Goal: Task Accomplishment & Management: Use online tool/utility

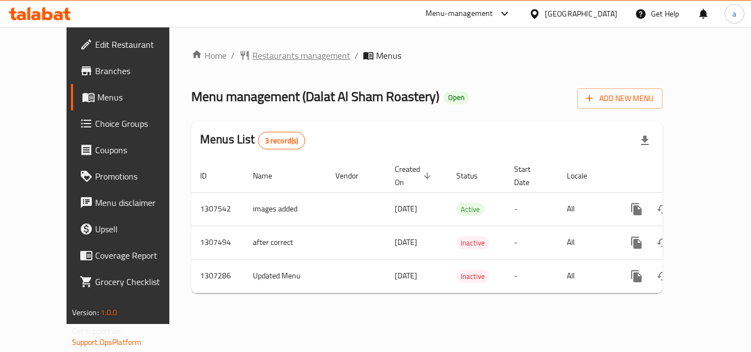
click at [279, 57] on span "Restaurants management" at bounding box center [301, 55] width 98 height 13
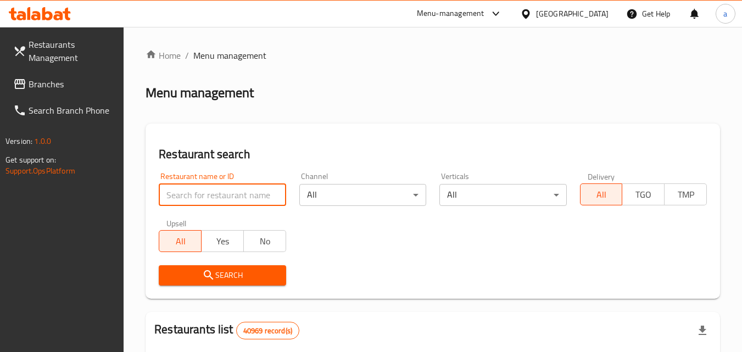
click at [215, 202] on input "search" at bounding box center [222, 195] width 127 height 22
paste input "703842"
type input "703842"
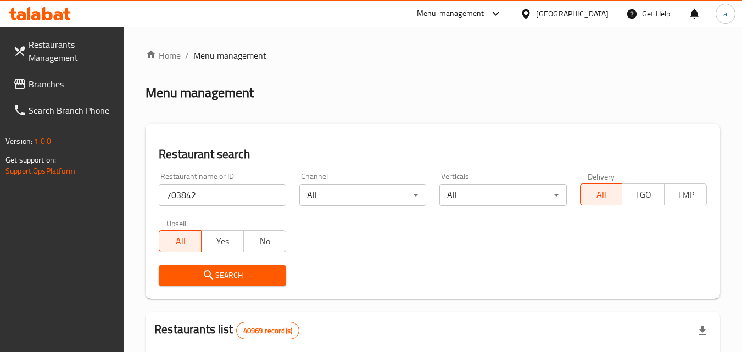
click at [216, 278] on span "Search" at bounding box center [222, 276] width 109 height 14
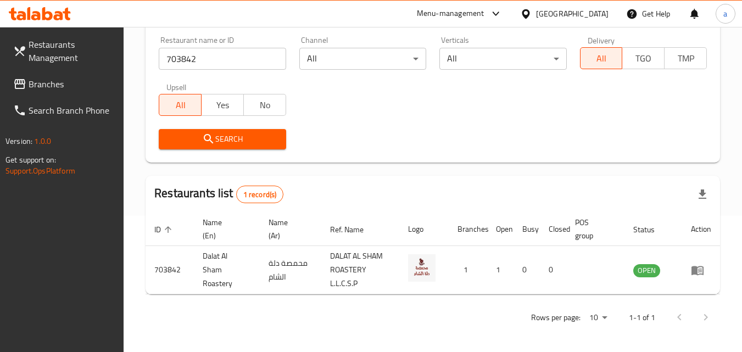
scroll to position [138, 0]
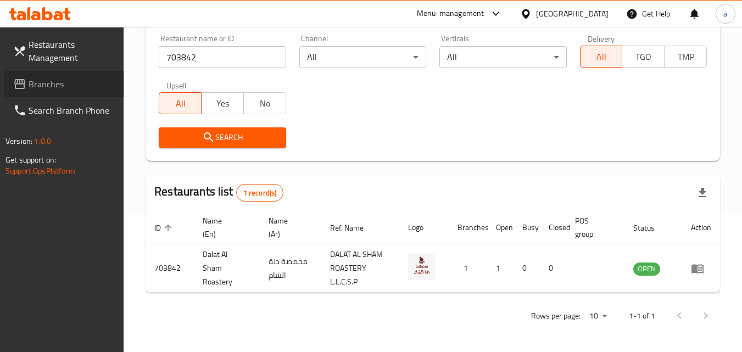
click at [87, 82] on span "Branches" at bounding box center [72, 83] width 87 height 13
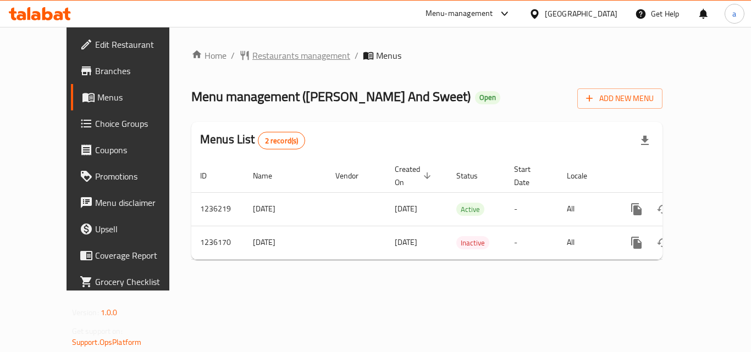
click at [262, 52] on span "Restaurants management" at bounding box center [301, 55] width 98 height 13
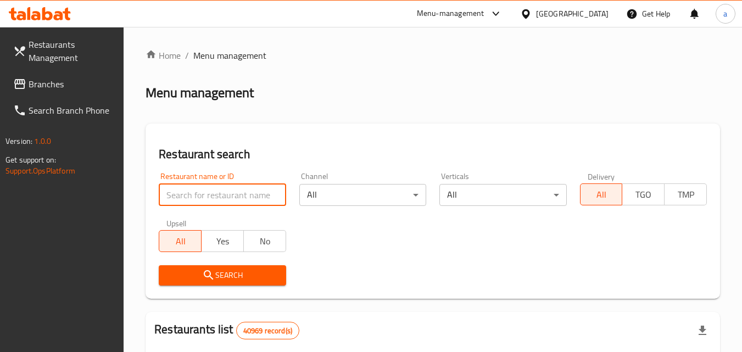
click at [208, 194] on input "search" at bounding box center [222, 195] width 127 height 22
paste input "679033"
type input "679033"
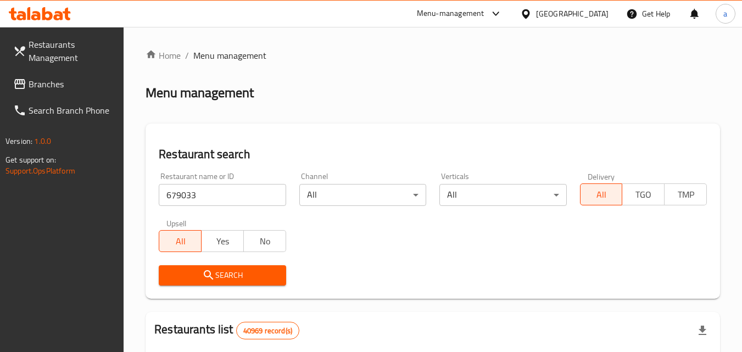
click at [198, 276] on span "Search" at bounding box center [222, 276] width 109 height 14
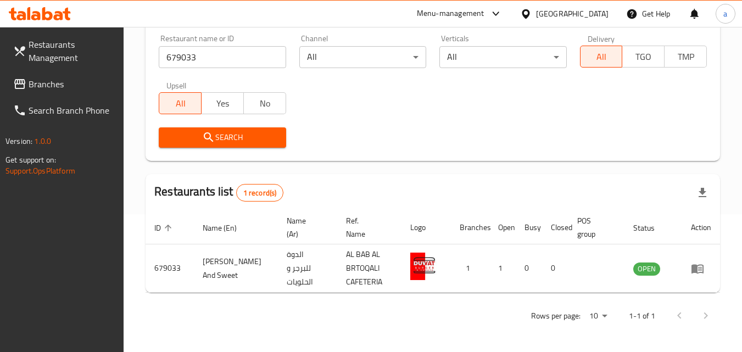
click at [581, 23] on div "[GEOGRAPHIC_DATA]" at bounding box center [565, 14] width 106 height 26
click at [566, 0] on div "Menu-management United Arab Emirates Get Help a" at bounding box center [371, 13] width 742 height 27
click at [566, 5] on div "[GEOGRAPHIC_DATA]" at bounding box center [565, 14] width 106 height 26
click at [563, 12] on div "[GEOGRAPHIC_DATA]" at bounding box center [572, 14] width 73 height 12
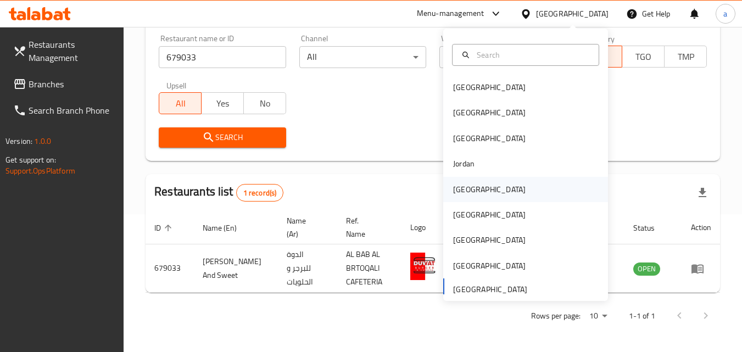
click at [489, 190] on div "[GEOGRAPHIC_DATA]" at bounding box center [526, 189] width 165 height 25
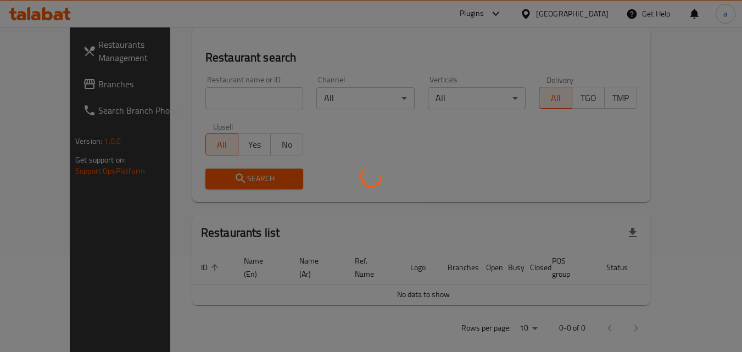
scroll to position [138, 0]
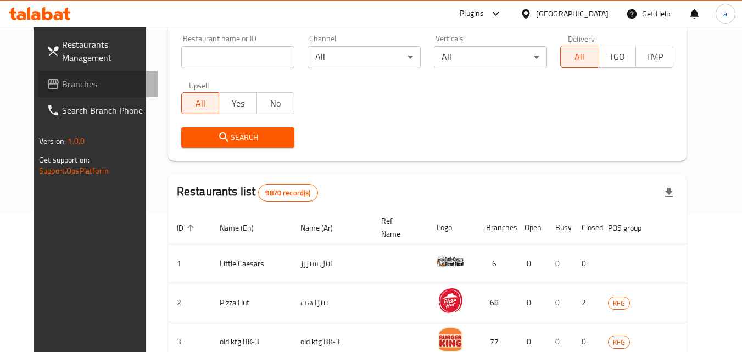
click at [75, 86] on span "Branches" at bounding box center [105, 83] width 87 height 13
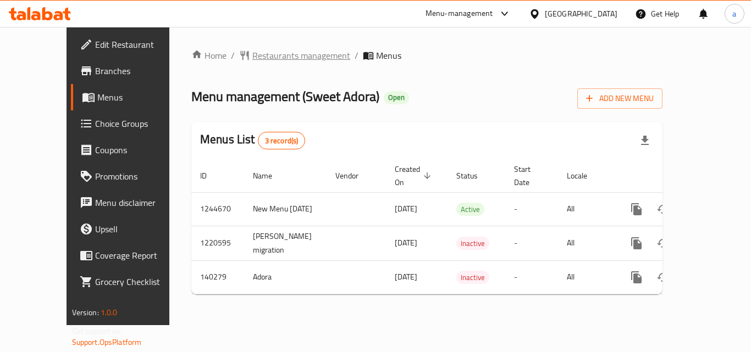
click at [263, 62] on span "Restaurants management" at bounding box center [301, 55] width 98 height 13
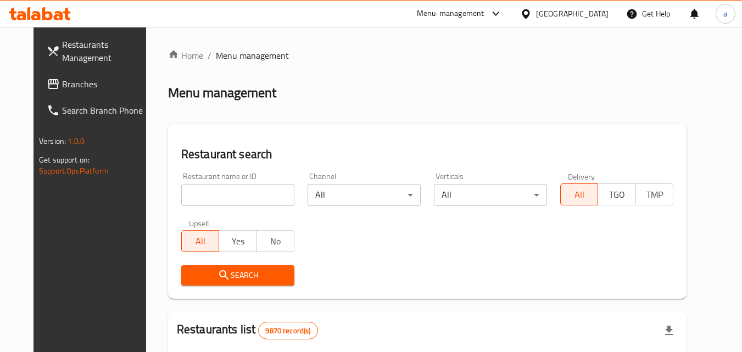
click at [244, 195] on input "search" at bounding box center [237, 195] width 113 height 22
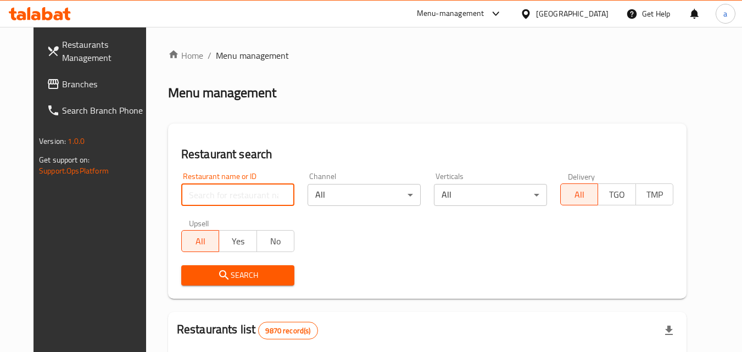
paste input "611964"
type input "611964"
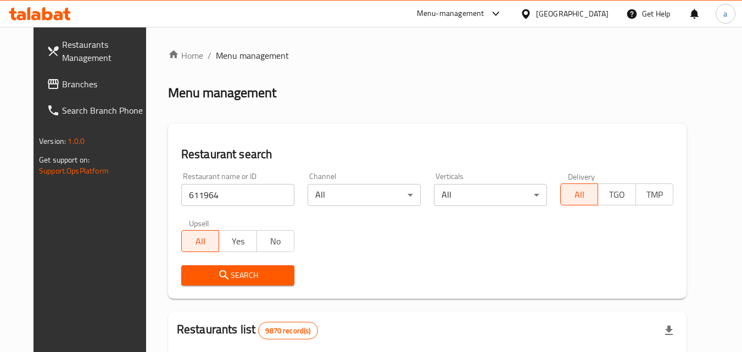
click at [239, 273] on span "Search" at bounding box center [238, 276] width 96 height 14
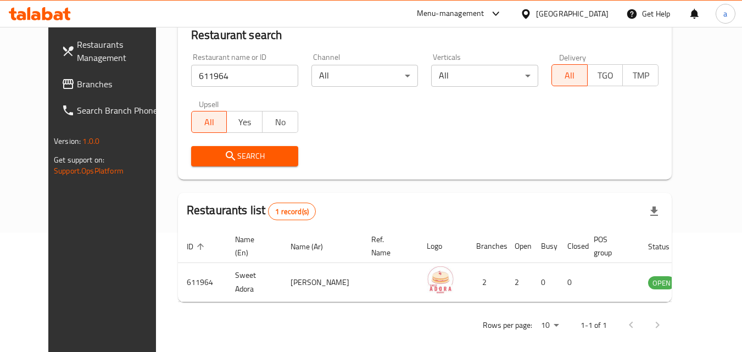
scroll to position [129, 0]
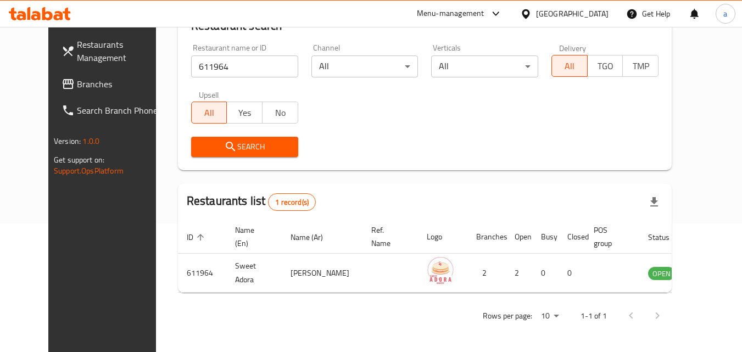
click at [602, 15] on div "[GEOGRAPHIC_DATA]" at bounding box center [572, 14] width 73 height 12
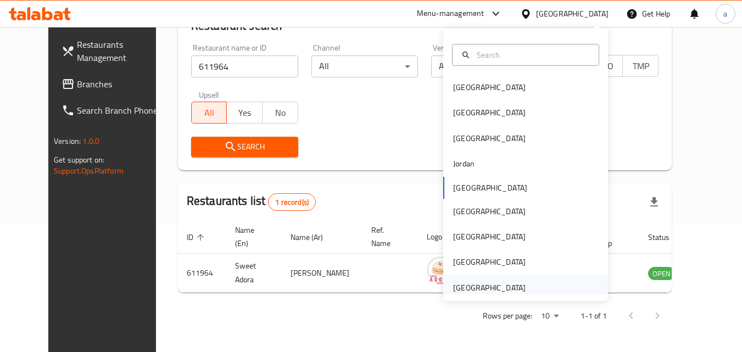
click at [566, 290] on div "United Arab Emirates" at bounding box center [526, 287] width 165 height 25
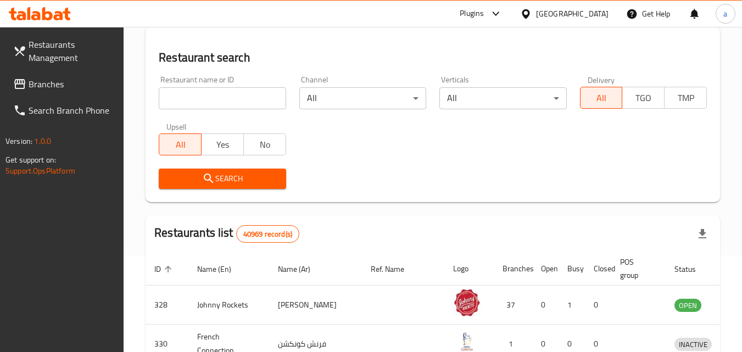
scroll to position [129, 0]
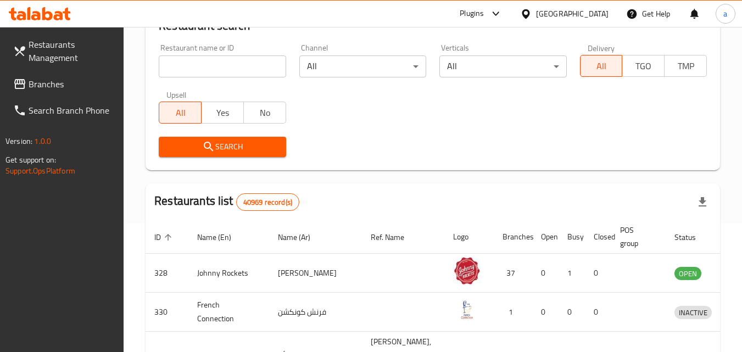
click at [67, 86] on span "Branches" at bounding box center [72, 83] width 87 height 13
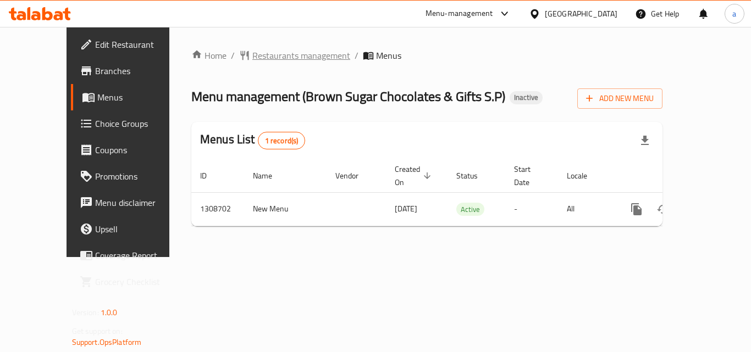
click at [259, 58] on span "Restaurants management" at bounding box center [301, 55] width 98 height 13
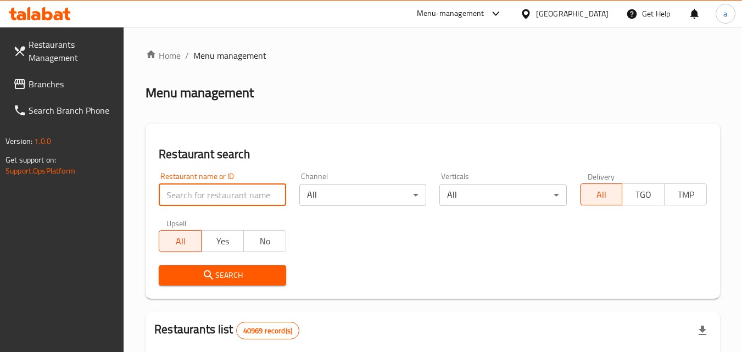
click at [250, 196] on input "search" at bounding box center [222, 195] width 127 height 22
paste input "703628"
type input "703628"
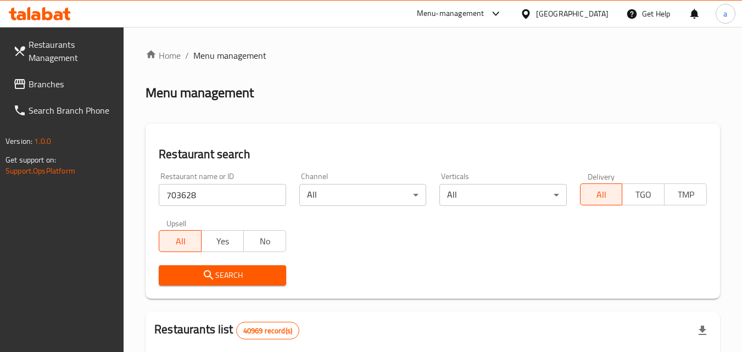
click at [272, 279] on span "Search" at bounding box center [222, 276] width 109 height 14
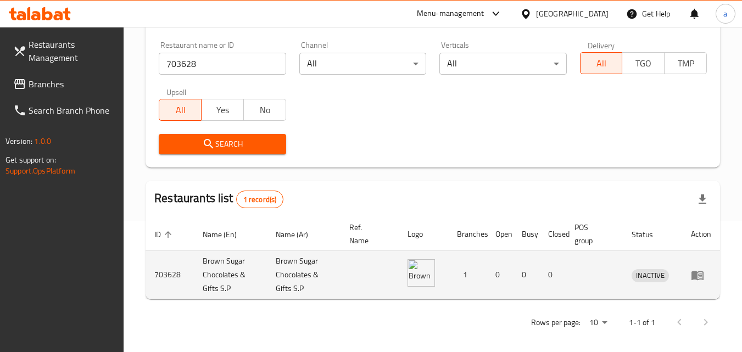
scroll to position [138, 0]
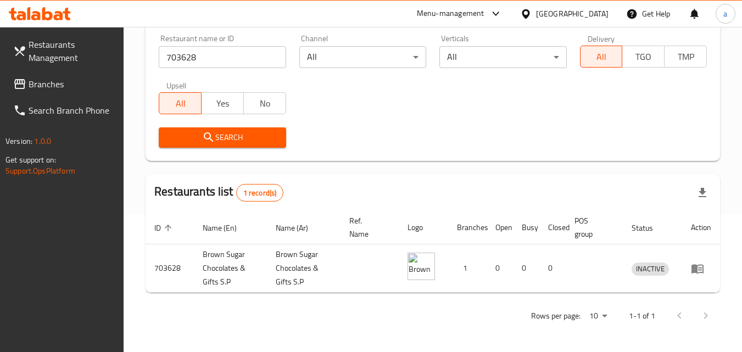
click at [563, 10] on div "United Arab Emirates" at bounding box center [572, 14] width 73 height 12
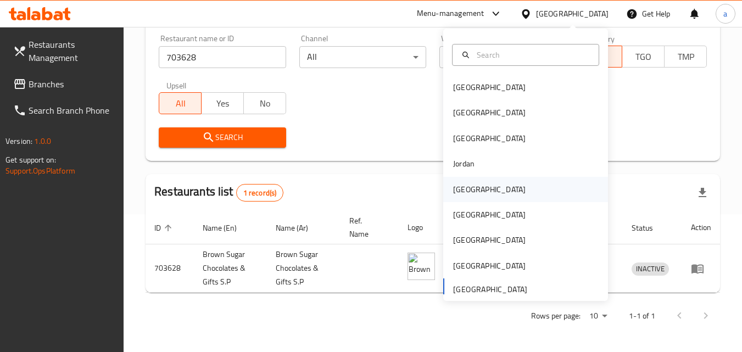
click at [499, 195] on div "[GEOGRAPHIC_DATA]" at bounding box center [526, 189] width 165 height 25
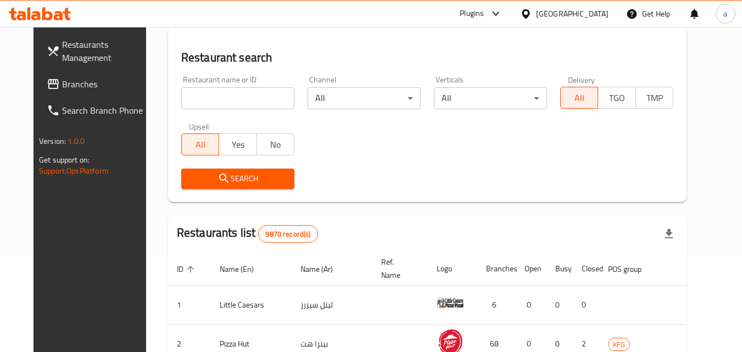
scroll to position [138, 0]
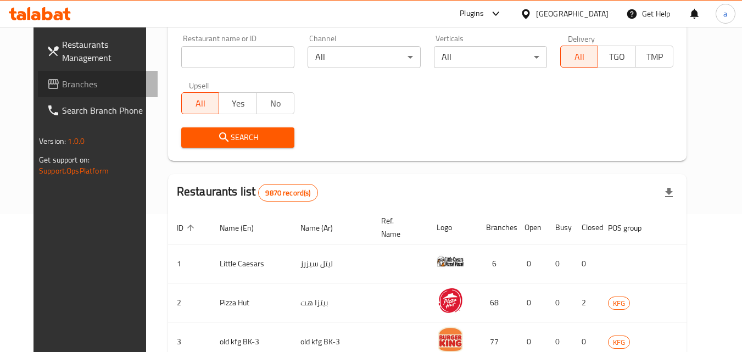
click at [62, 87] on span "Branches" at bounding box center [105, 83] width 87 height 13
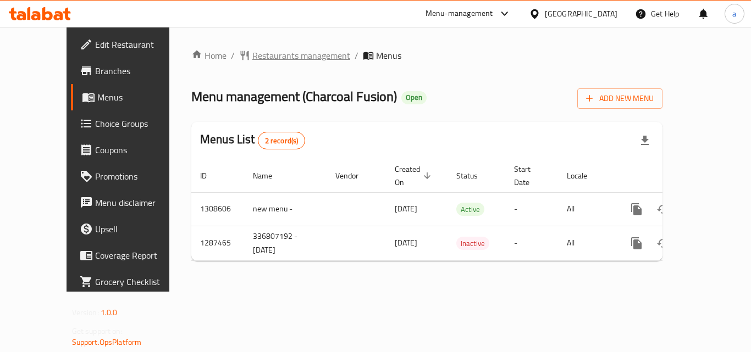
click at [262, 54] on span "Restaurants management" at bounding box center [301, 55] width 98 height 13
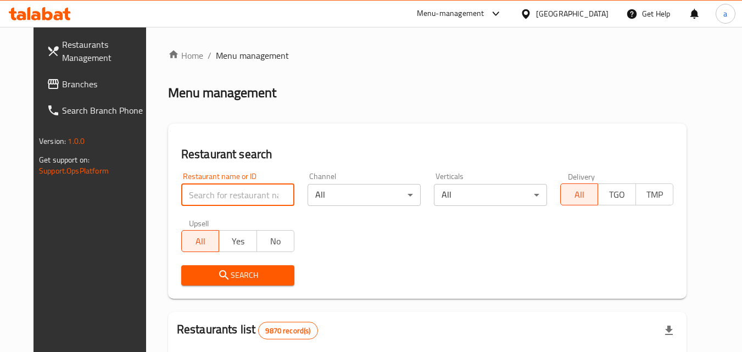
click at [241, 195] on input "search" at bounding box center [237, 195] width 113 height 22
paste input "696725"
type input "696725"
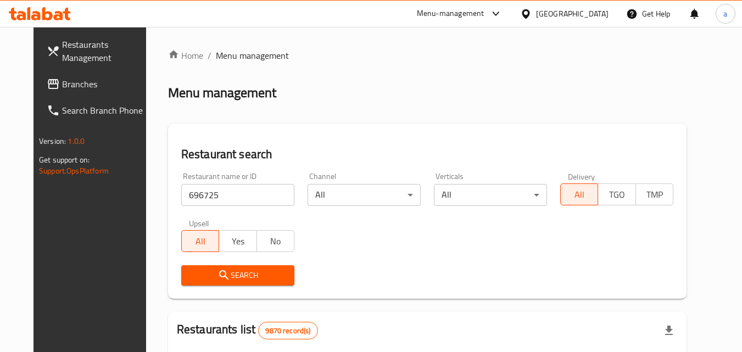
click at [228, 272] on span "Search" at bounding box center [238, 276] width 96 height 14
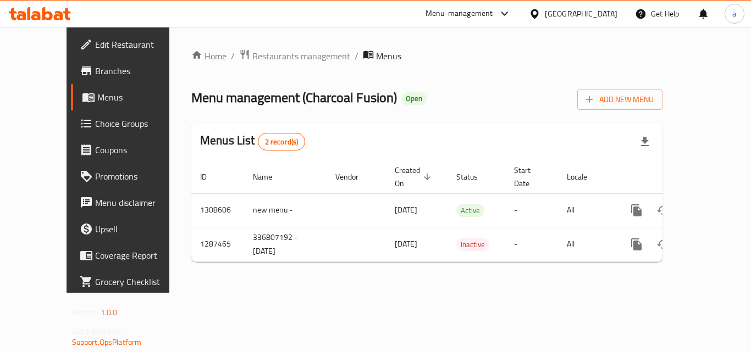
click at [95, 75] on span "Branches" at bounding box center [139, 70] width 88 height 13
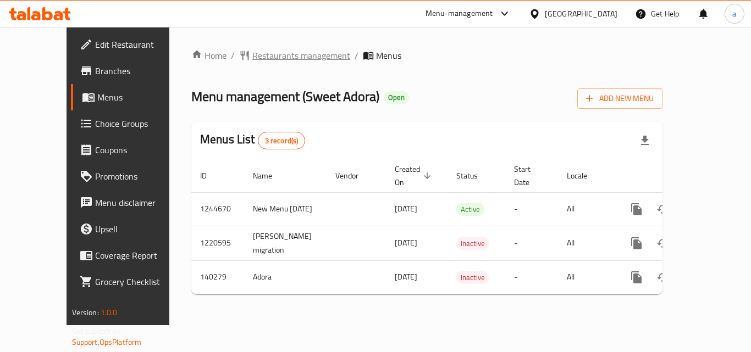
click at [252, 59] on span "Restaurants management" at bounding box center [301, 55] width 98 height 13
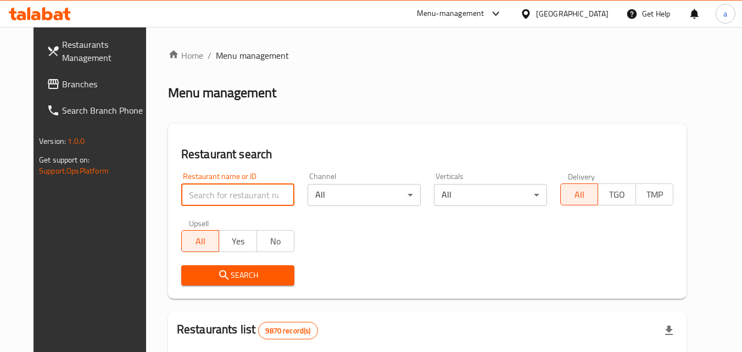
click at [224, 198] on input "search" at bounding box center [237, 195] width 113 height 22
paste input "611964"
type input "611964"
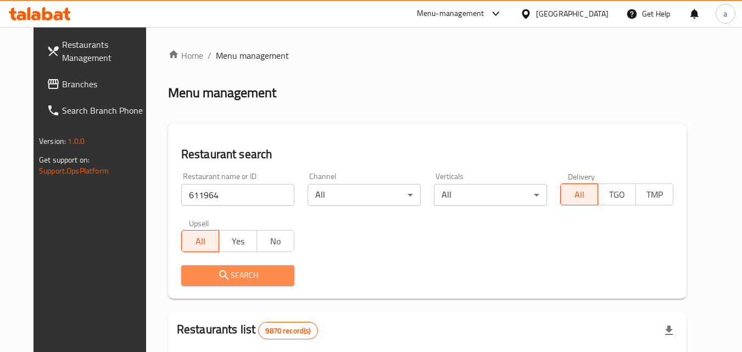
click at [238, 278] on span "Search" at bounding box center [238, 276] width 96 height 14
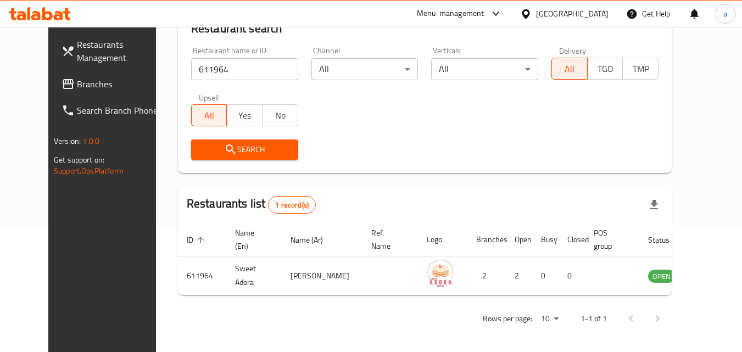
scroll to position [129, 0]
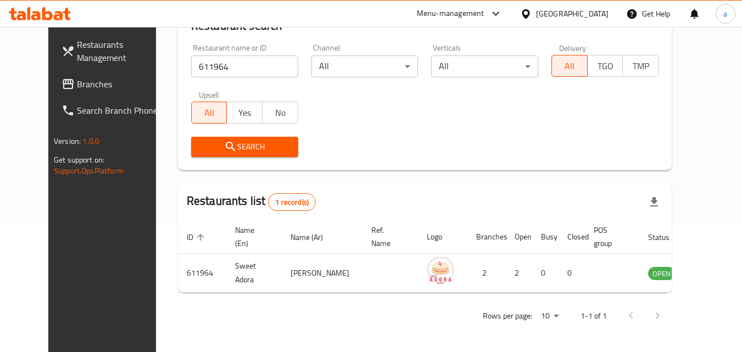
click at [588, 19] on div "Kuwait" at bounding box center [572, 14] width 73 height 12
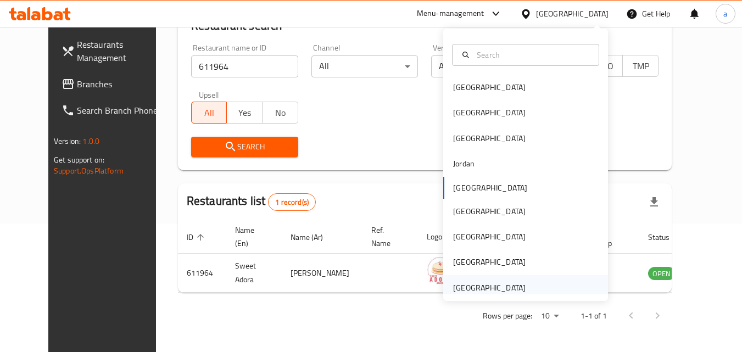
click at [501, 286] on div "[GEOGRAPHIC_DATA]" at bounding box center [489, 288] width 73 height 12
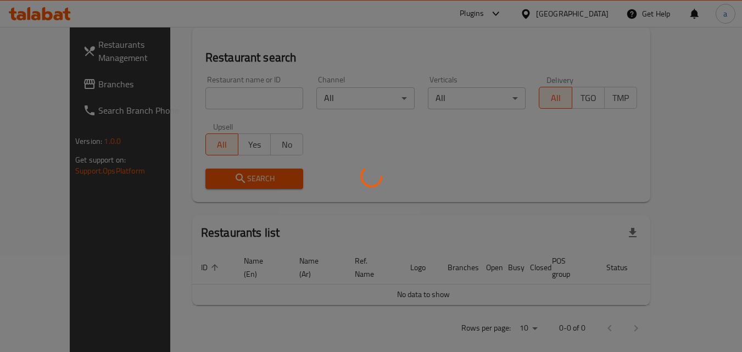
scroll to position [129, 0]
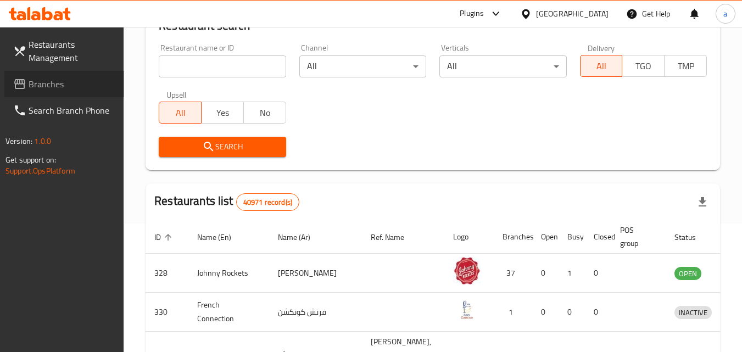
click at [43, 82] on span "Branches" at bounding box center [72, 83] width 87 height 13
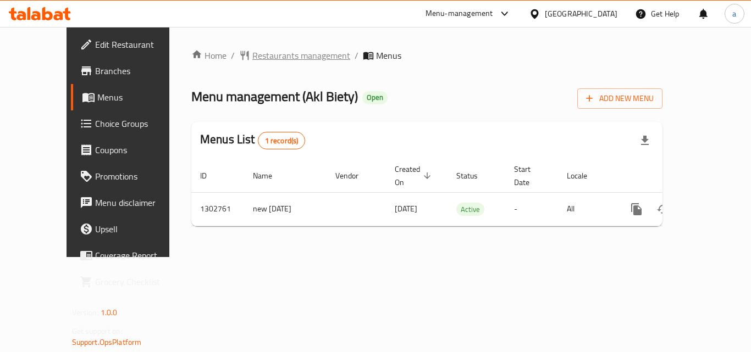
click at [277, 50] on span "Restaurants management" at bounding box center [301, 55] width 98 height 13
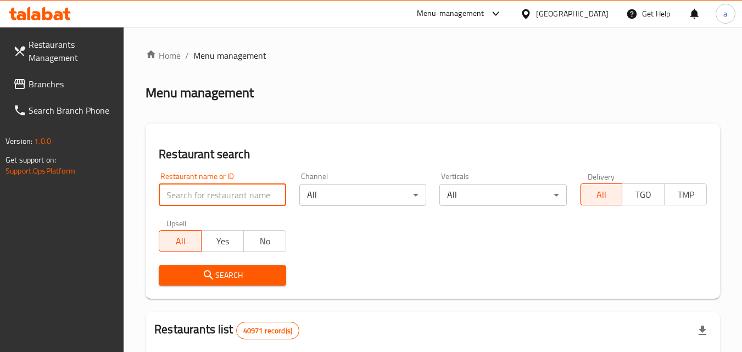
click at [225, 193] on input "search" at bounding box center [222, 195] width 127 height 22
paste input "702314"
type input "702314"
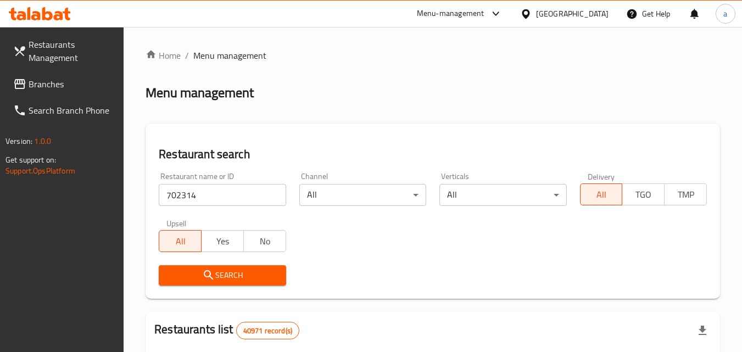
click at [234, 272] on span "Search" at bounding box center [222, 276] width 109 height 14
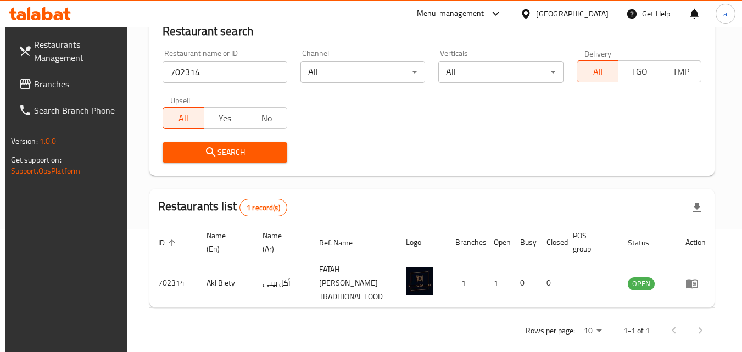
scroll to position [138, 0]
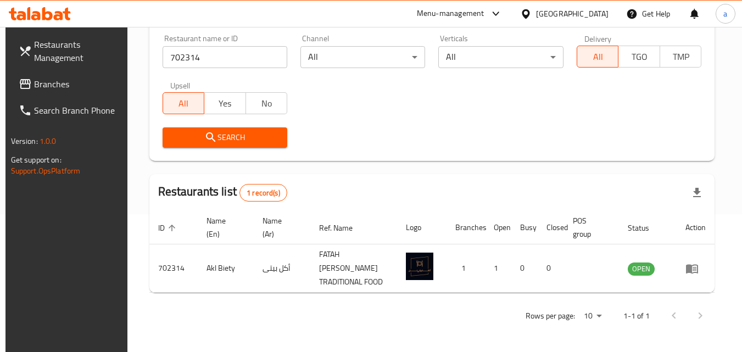
click at [567, 12] on div "[GEOGRAPHIC_DATA]" at bounding box center [572, 14] width 73 height 12
click at [59, 84] on span "Branches" at bounding box center [77, 83] width 87 height 13
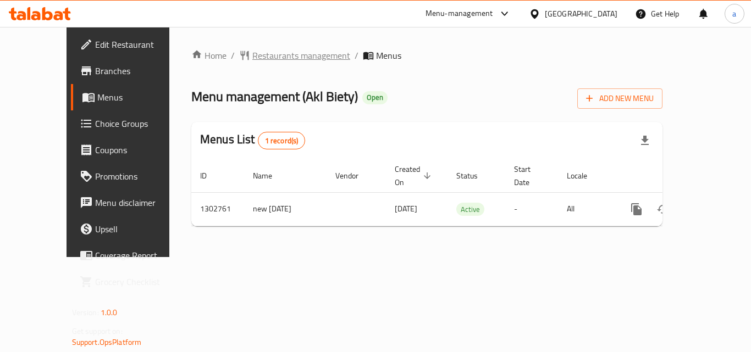
click at [271, 58] on span "Restaurants management" at bounding box center [301, 55] width 98 height 13
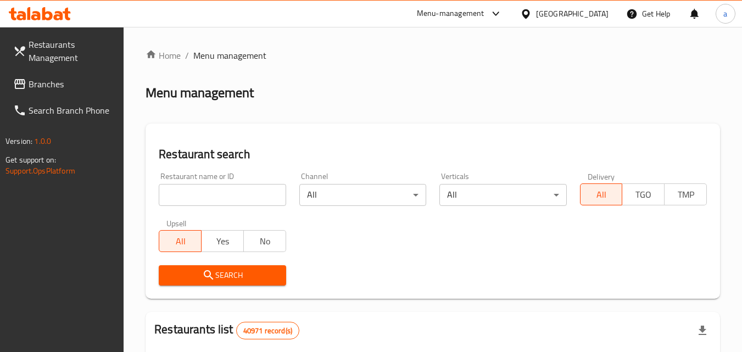
click at [240, 192] on input "search" at bounding box center [222, 195] width 127 height 22
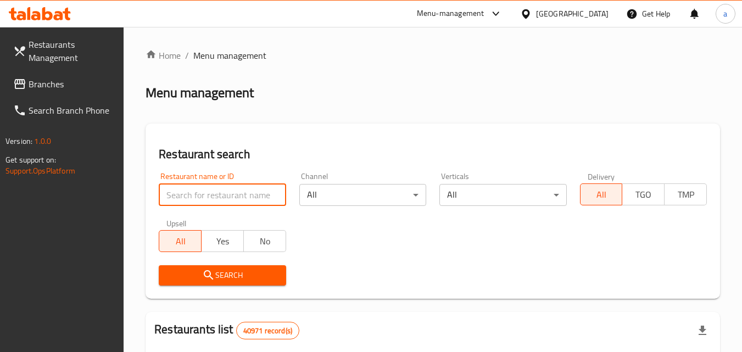
paste input "702314"
type input "702314"
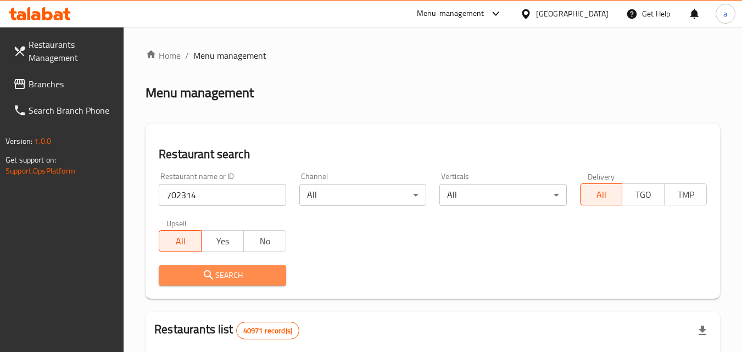
click at [242, 271] on span "Search" at bounding box center [222, 276] width 109 height 14
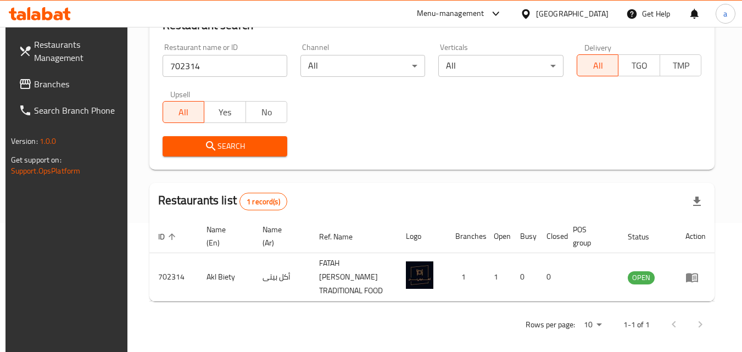
scroll to position [138, 0]
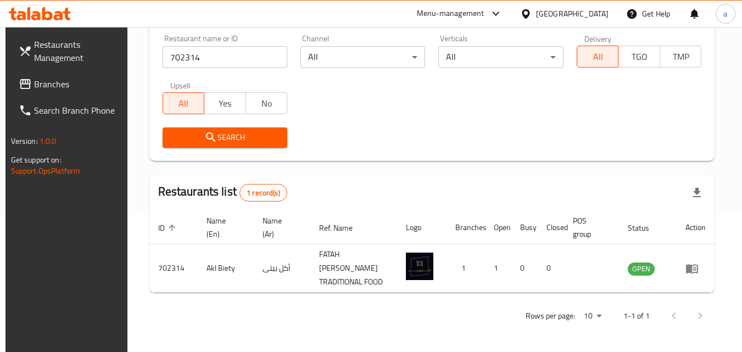
click at [565, 12] on div "[GEOGRAPHIC_DATA]" at bounding box center [572, 14] width 73 height 12
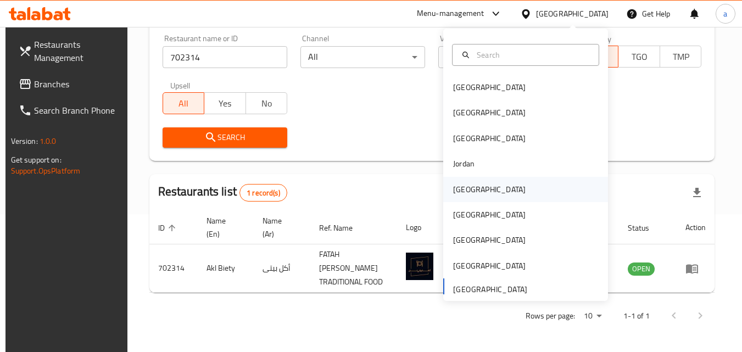
click at [475, 186] on div "Kuwait" at bounding box center [490, 189] width 90 height 25
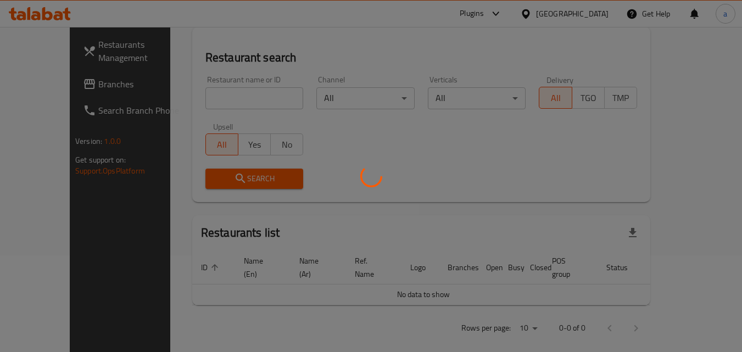
scroll to position [138, 0]
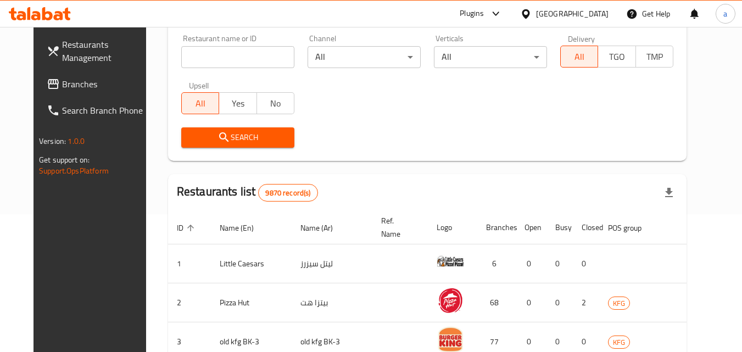
click at [62, 85] on span "Branches" at bounding box center [105, 83] width 87 height 13
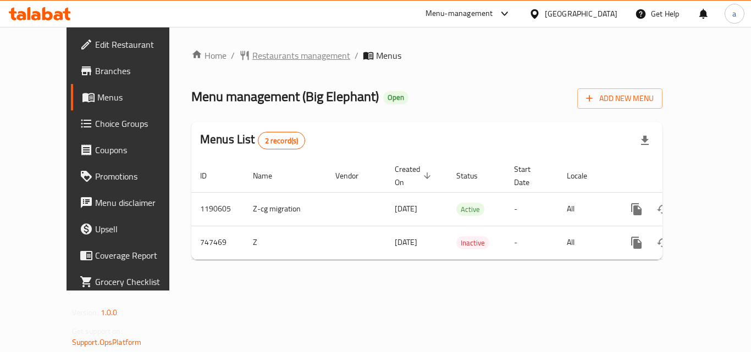
click at [257, 59] on span "Restaurants management" at bounding box center [301, 55] width 98 height 13
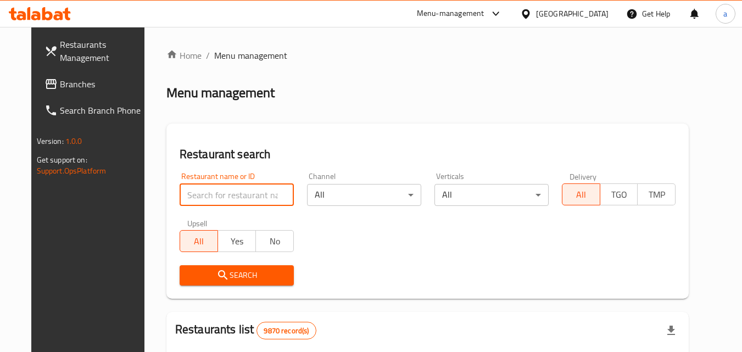
click at [226, 194] on input "search" at bounding box center [237, 195] width 114 height 22
paste input "648669"
type input "648669"
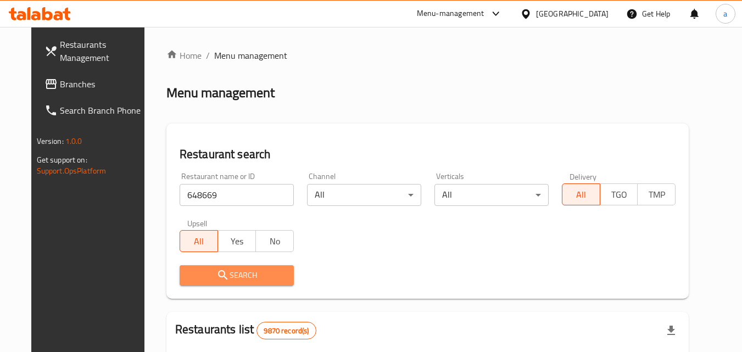
click at [220, 267] on button "Search" at bounding box center [237, 275] width 114 height 20
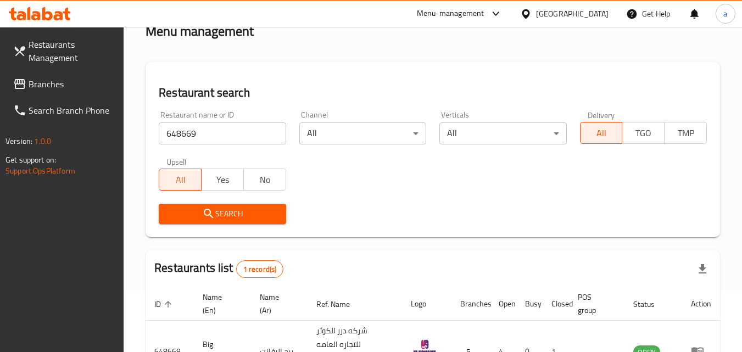
scroll to position [152, 0]
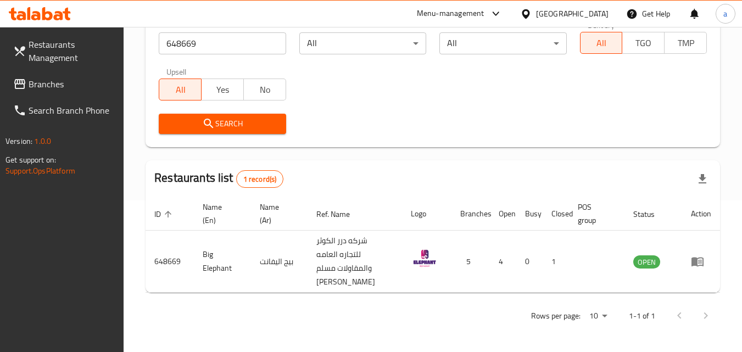
click at [590, 18] on div "[GEOGRAPHIC_DATA]" at bounding box center [572, 14] width 73 height 12
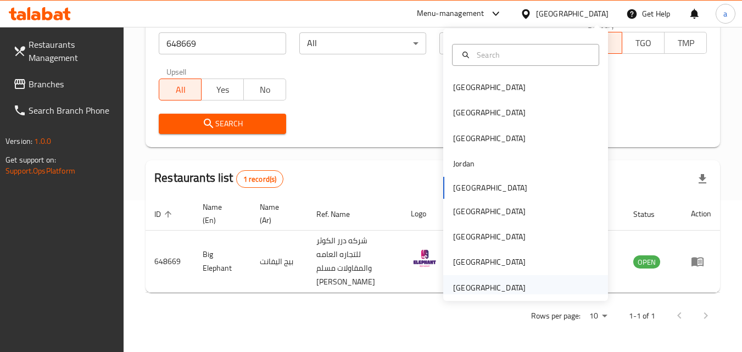
click at [530, 284] on div "[GEOGRAPHIC_DATA]" at bounding box center [526, 287] width 165 height 25
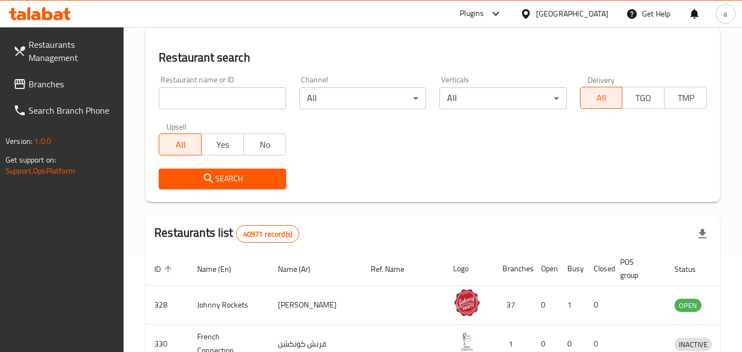
scroll to position [152, 0]
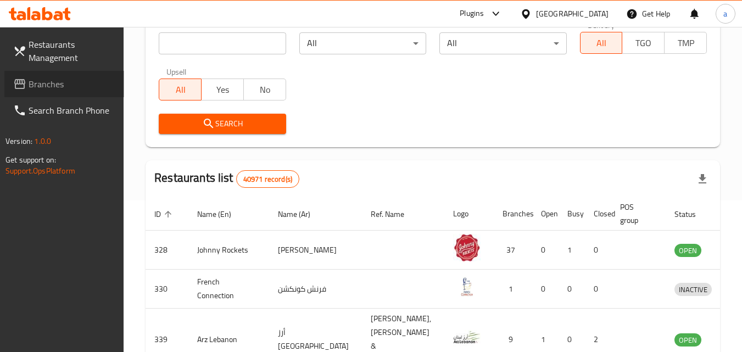
click at [25, 81] on icon at bounding box center [19, 83] width 13 height 13
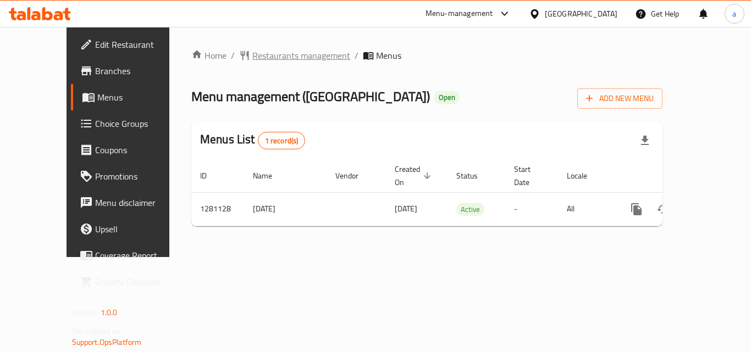
click at [279, 57] on span "Restaurants management" at bounding box center [301, 55] width 98 height 13
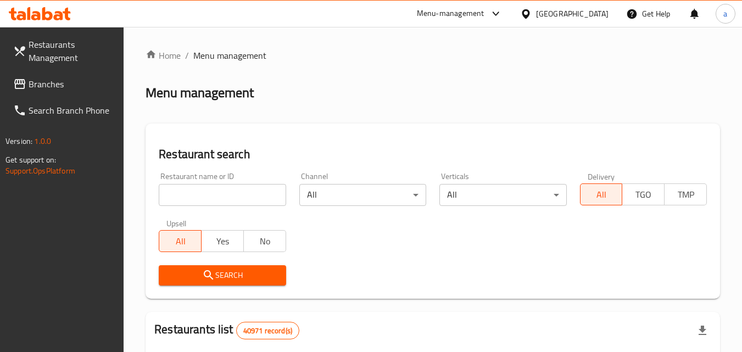
click at [193, 193] on input "search" at bounding box center [222, 195] width 127 height 22
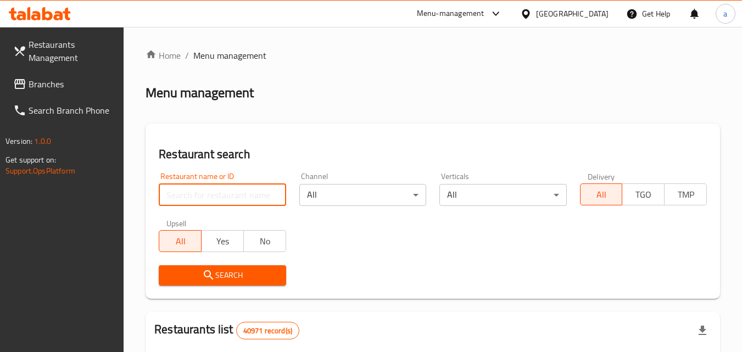
paste input "694176"
type input "694176"
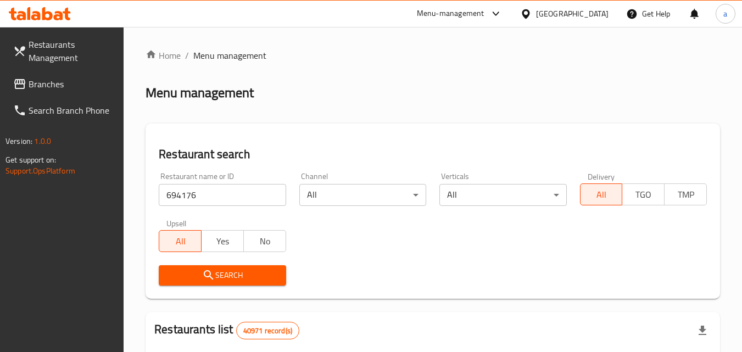
click at [187, 273] on span "Search" at bounding box center [222, 276] width 109 height 14
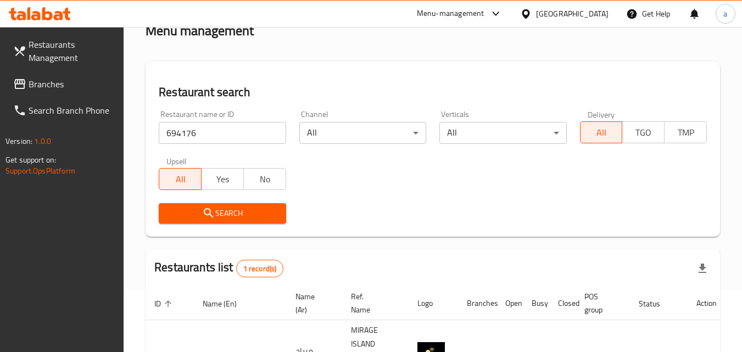
scroll to position [138, 0]
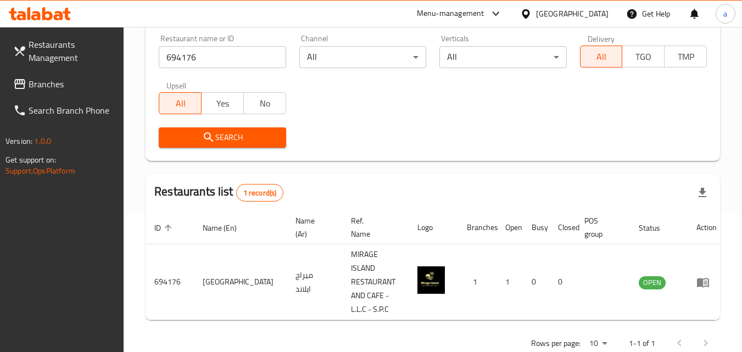
click at [47, 85] on span "Branches" at bounding box center [72, 83] width 87 height 13
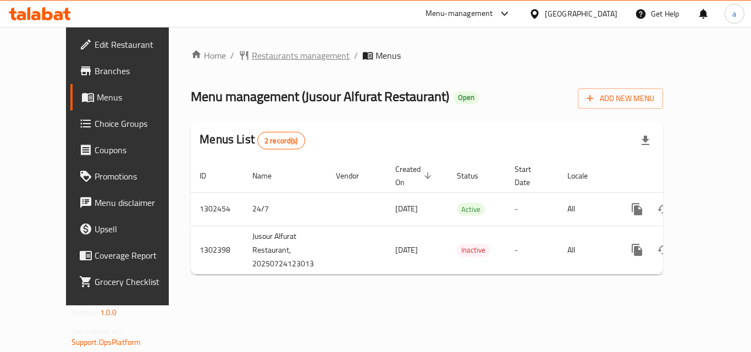
click at [263, 54] on span "Restaurants management" at bounding box center [301, 55] width 98 height 13
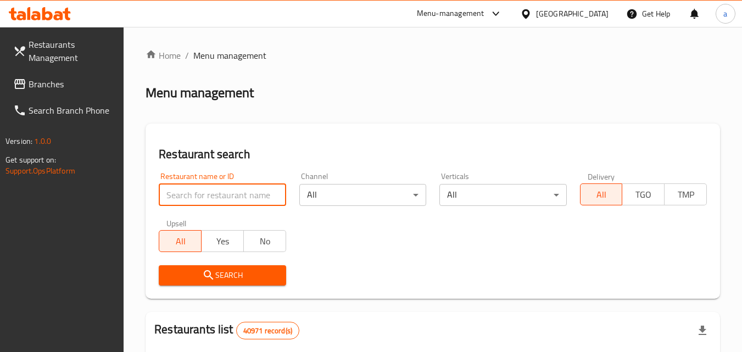
click at [225, 196] on input "search" at bounding box center [222, 195] width 127 height 22
paste input "702427"
type input "702427"
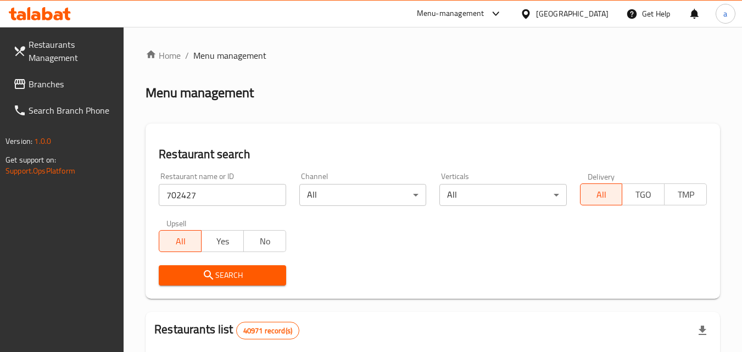
click at [210, 283] on button "Search" at bounding box center [222, 275] width 127 height 20
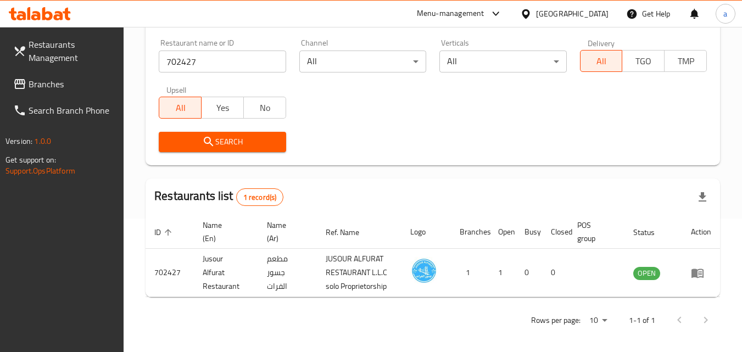
scroll to position [138, 0]
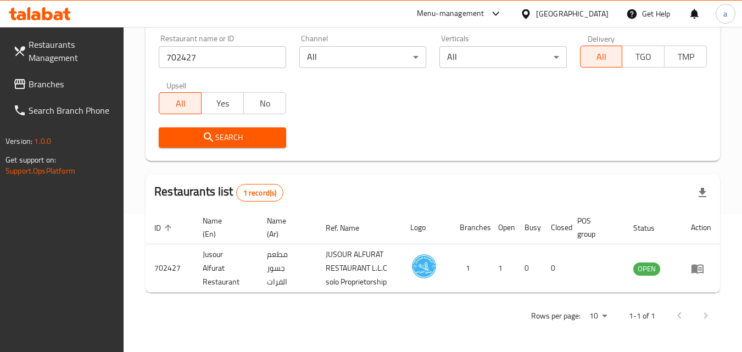
click at [65, 81] on span "Branches" at bounding box center [72, 83] width 87 height 13
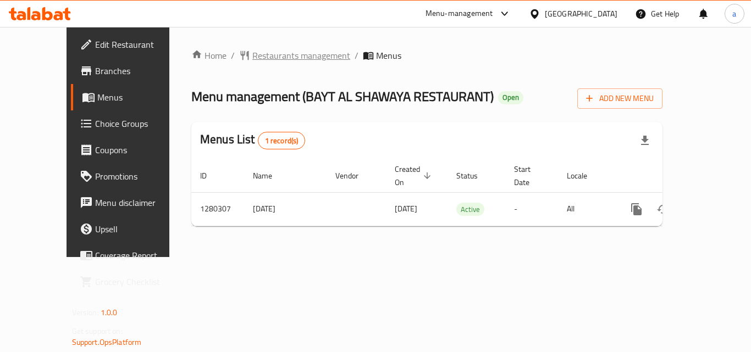
click at [264, 54] on span "Restaurants management" at bounding box center [301, 55] width 98 height 13
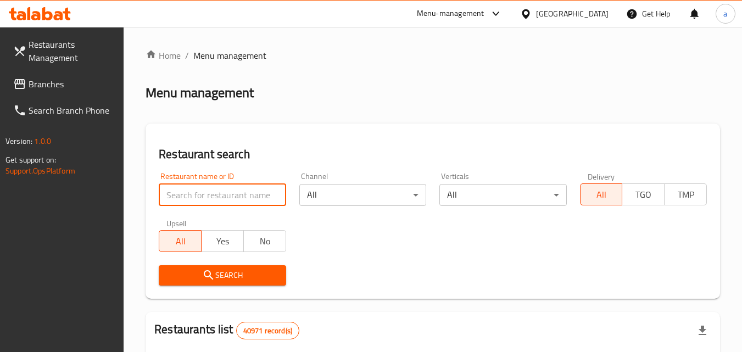
click at [222, 191] on input "search" at bounding box center [222, 195] width 127 height 22
paste input "693730"
type input "693730"
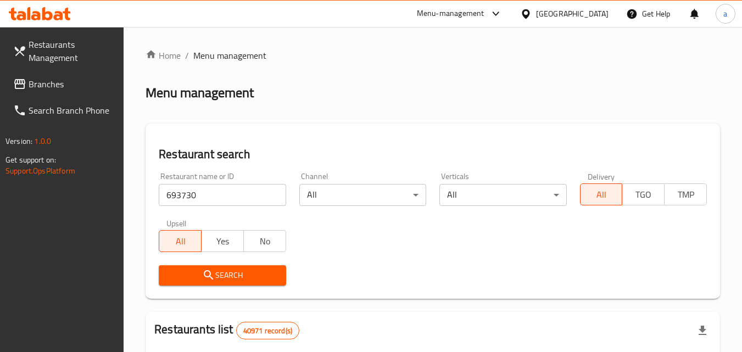
click at [227, 277] on span "Search" at bounding box center [222, 276] width 109 height 14
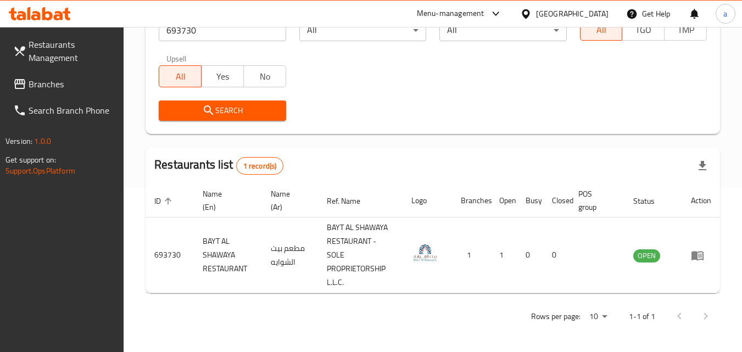
scroll to position [165, 0]
click at [39, 84] on span "Branches" at bounding box center [72, 83] width 87 height 13
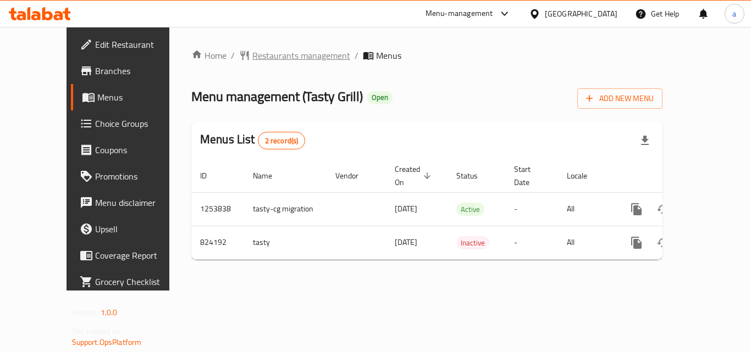
click at [280, 57] on span "Restaurants management" at bounding box center [301, 55] width 98 height 13
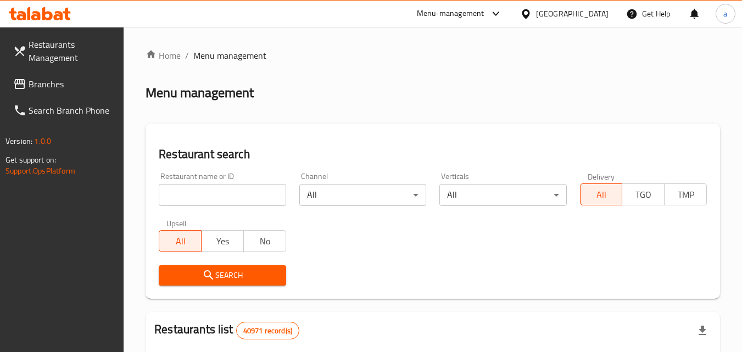
click at [224, 192] on input "search" at bounding box center [222, 195] width 127 height 22
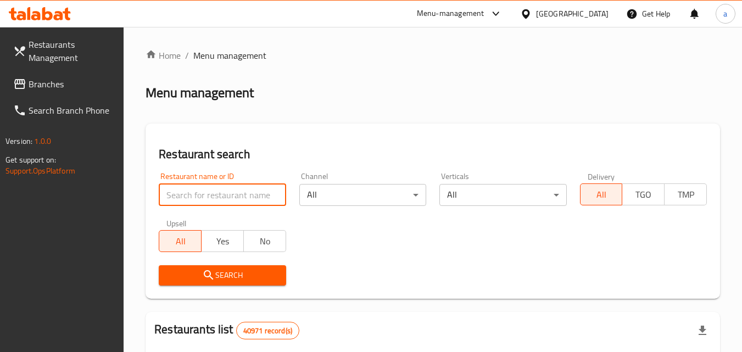
paste input "655310"
type input "655310"
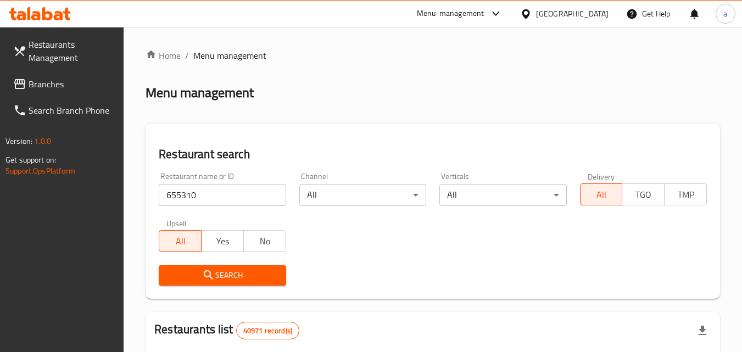
click at [233, 276] on span "Search" at bounding box center [222, 276] width 109 height 14
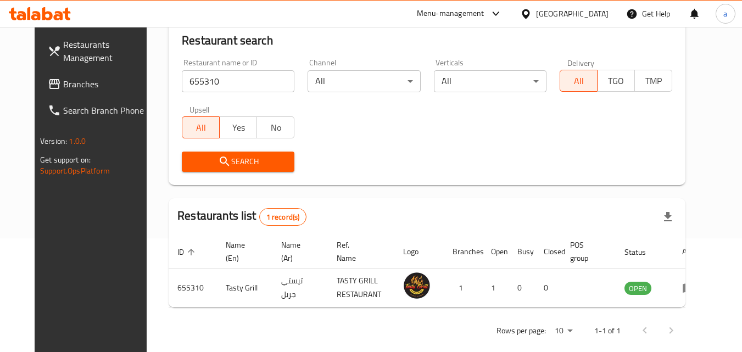
scroll to position [129, 0]
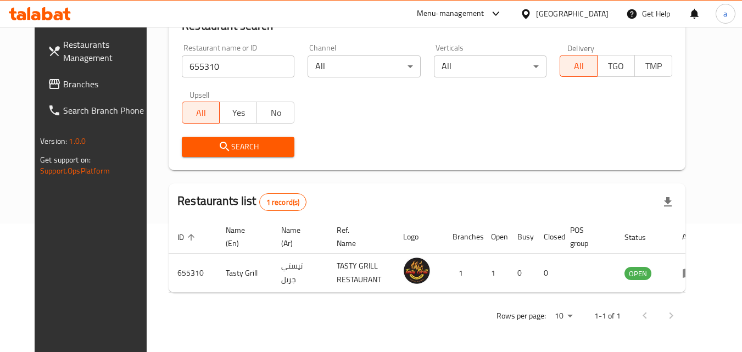
click at [557, 10] on div "[GEOGRAPHIC_DATA]" at bounding box center [572, 14] width 73 height 12
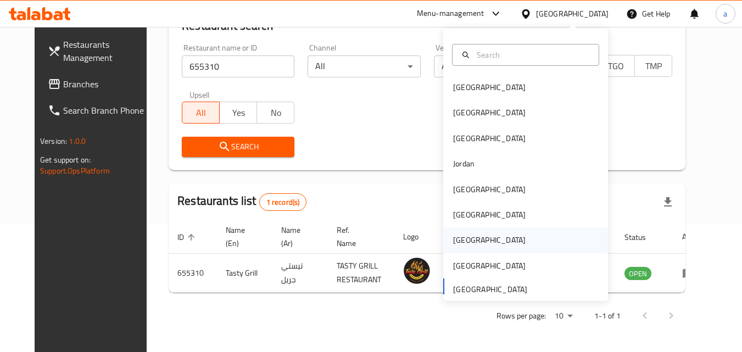
click at [485, 246] on div "[GEOGRAPHIC_DATA]" at bounding box center [526, 240] width 165 height 25
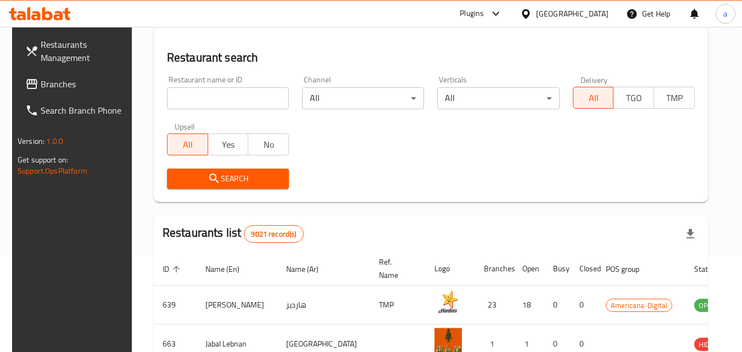
scroll to position [129, 0]
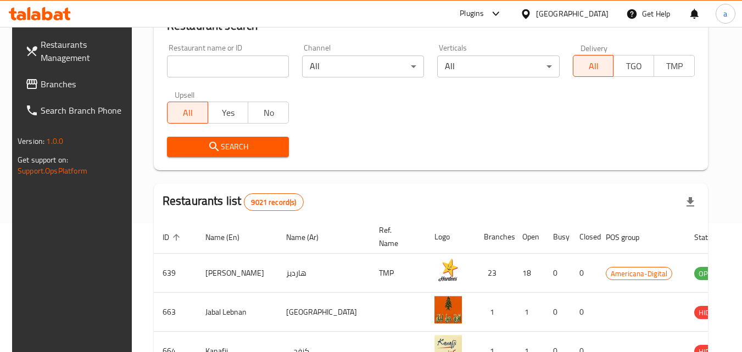
click at [54, 87] on span "Branches" at bounding box center [84, 83] width 87 height 13
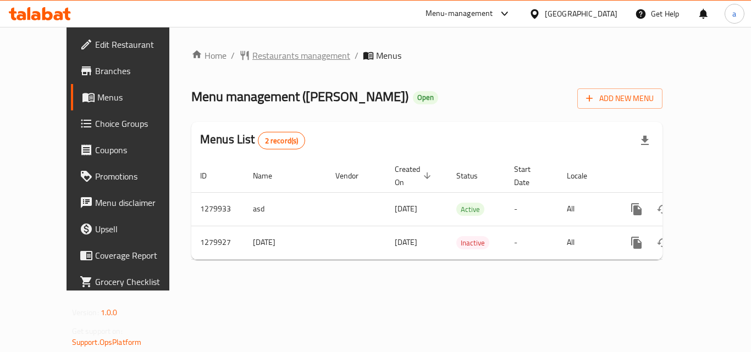
click at [277, 51] on span "Restaurants management" at bounding box center [301, 55] width 98 height 13
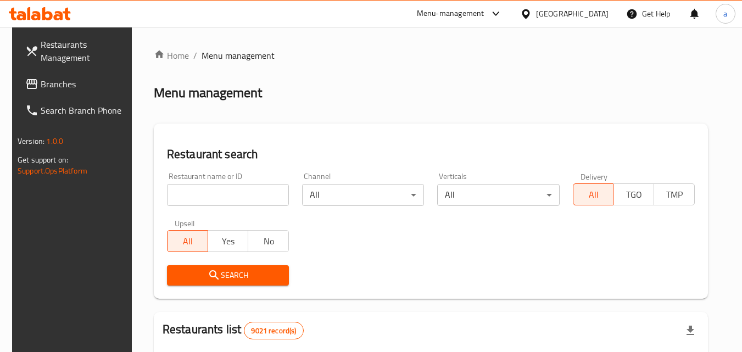
click at [246, 194] on input "search" at bounding box center [228, 195] width 122 height 22
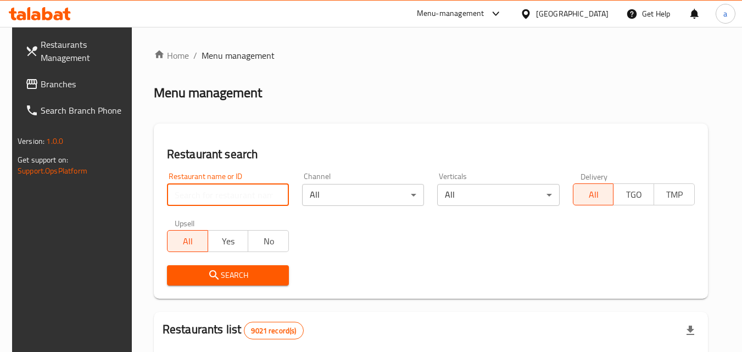
paste input "693523"
type input "693523"
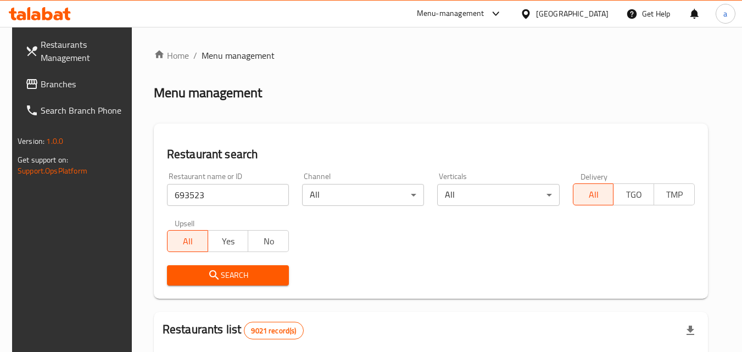
click at [257, 279] on span "Search" at bounding box center [228, 276] width 104 height 14
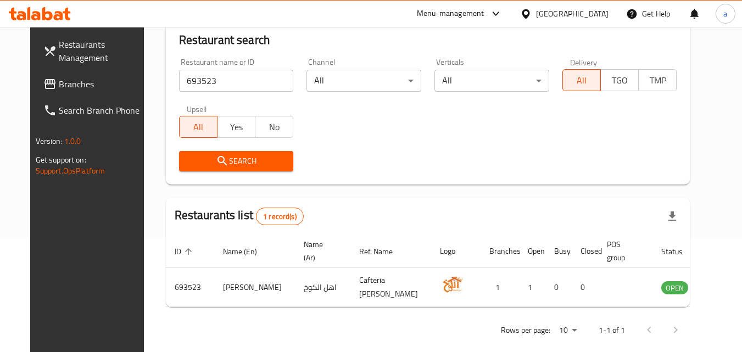
scroll to position [129, 0]
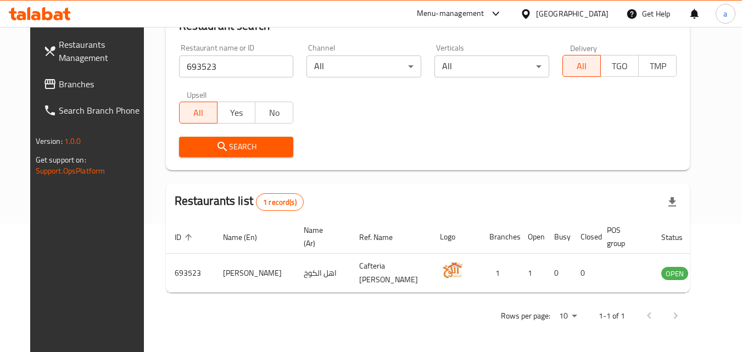
click at [536, 13] on div at bounding box center [528, 14] width 16 height 12
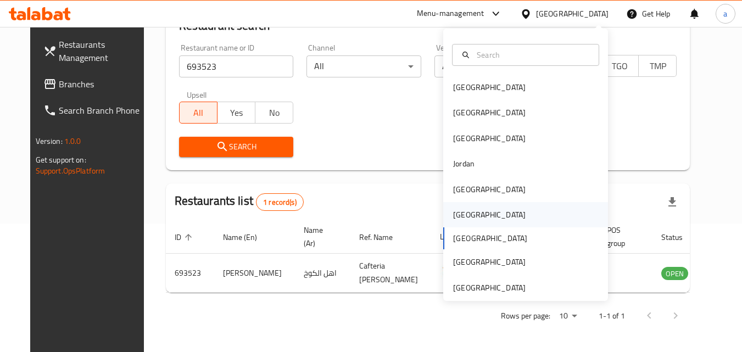
click at [504, 217] on div "[GEOGRAPHIC_DATA]" at bounding box center [526, 214] width 165 height 25
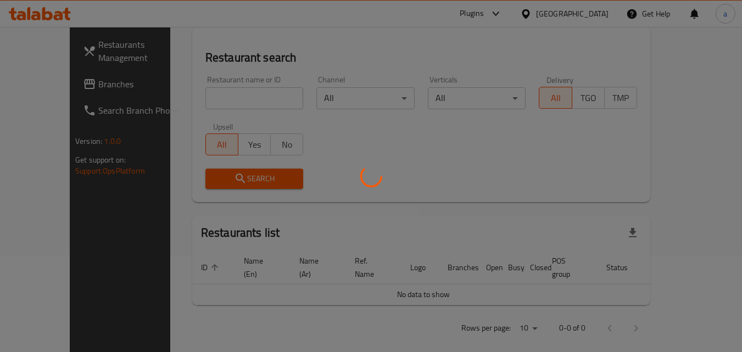
scroll to position [129, 0]
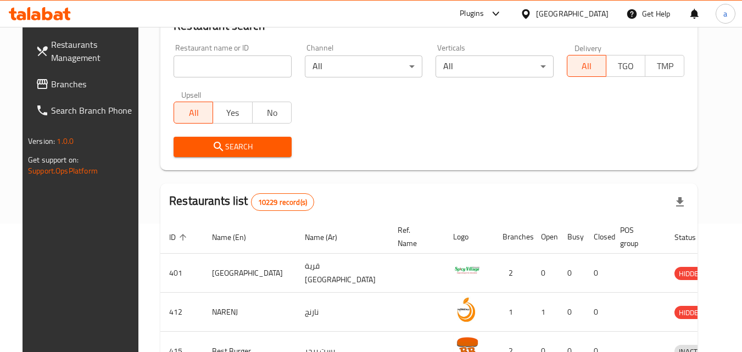
click at [51, 84] on span "Branches" at bounding box center [94, 83] width 87 height 13
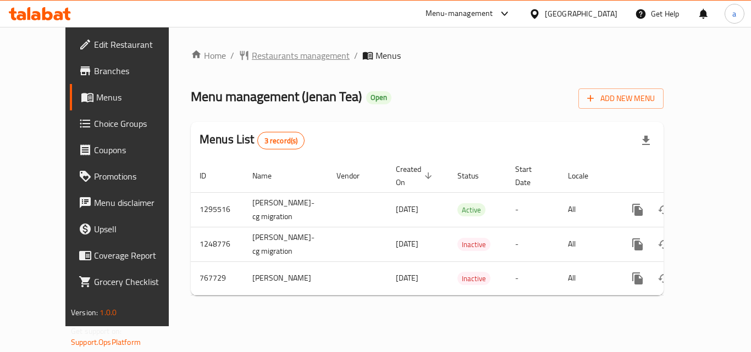
click at [265, 59] on span "Restaurants management" at bounding box center [301, 55] width 98 height 13
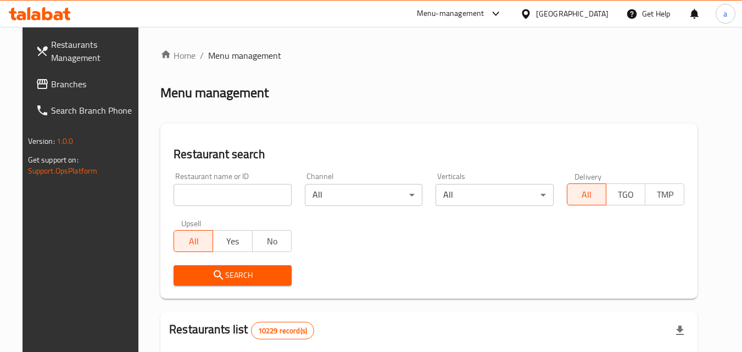
click at [236, 191] on input "search" at bounding box center [233, 195] width 118 height 22
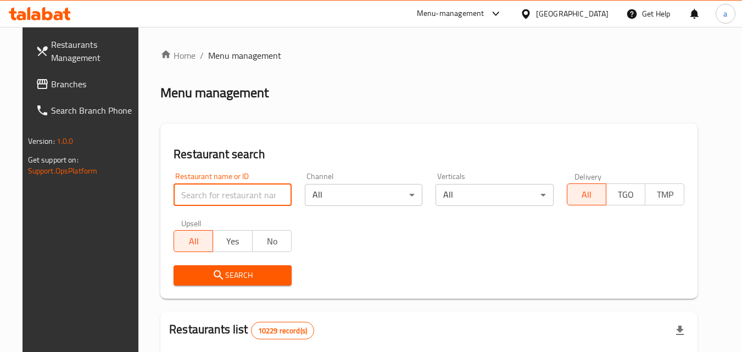
paste input "650826"
type input "650826"
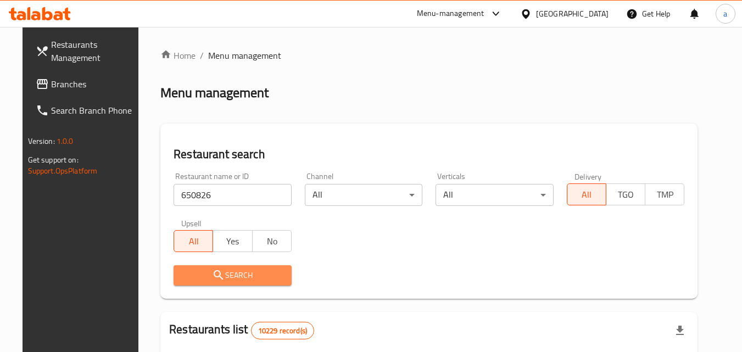
click at [240, 277] on span "Search" at bounding box center [232, 276] width 101 height 14
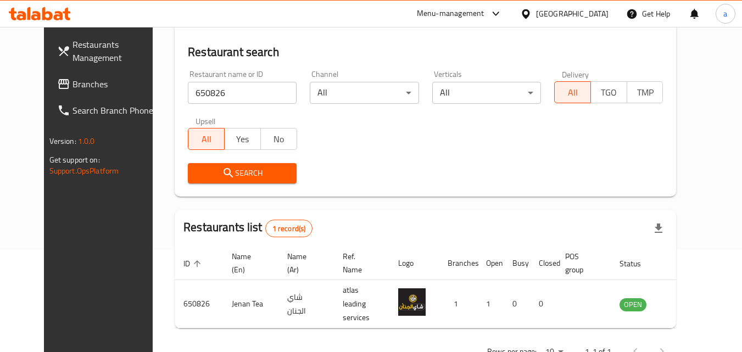
scroll to position [129, 0]
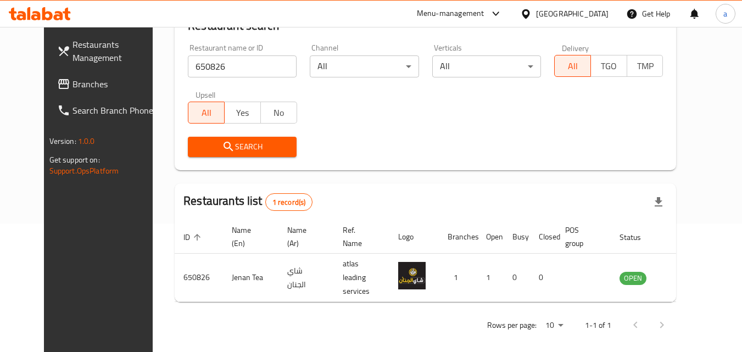
click at [592, 16] on div "Oman" at bounding box center [572, 14] width 73 height 12
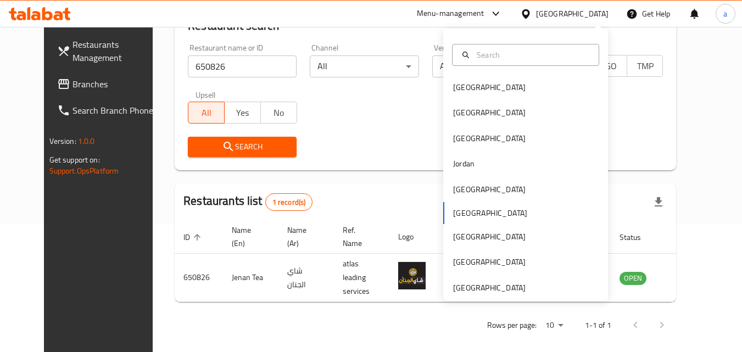
click at [538, 295] on div "Bahrain Egypt Iraq Jordan Kuwait Oman Qatar Saudi Arabia United Arab Emirates" at bounding box center [526, 165] width 165 height 273
click at [495, 290] on div "[GEOGRAPHIC_DATA]" at bounding box center [489, 288] width 73 height 12
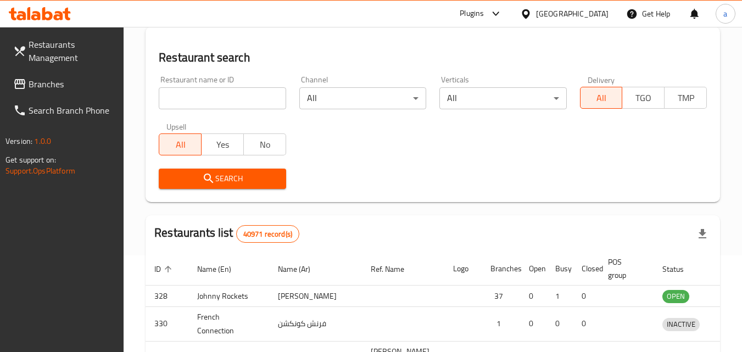
scroll to position [129, 0]
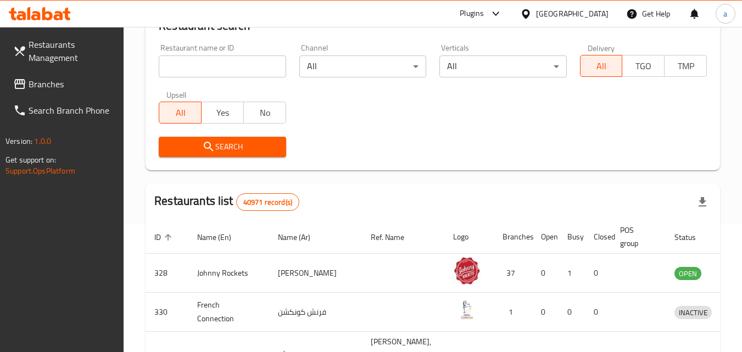
click at [46, 80] on span "Branches" at bounding box center [72, 83] width 87 height 13
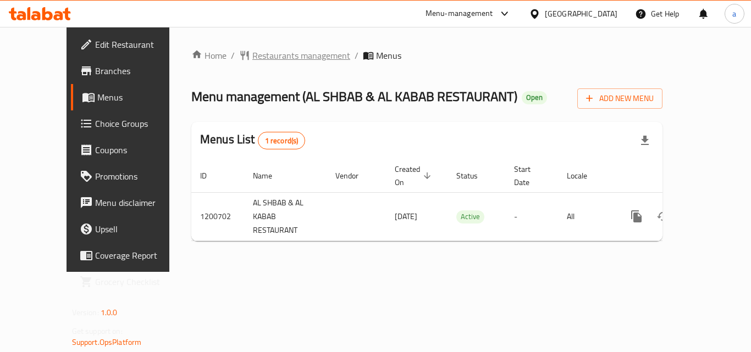
click at [280, 53] on span "Restaurants management" at bounding box center [301, 55] width 98 height 13
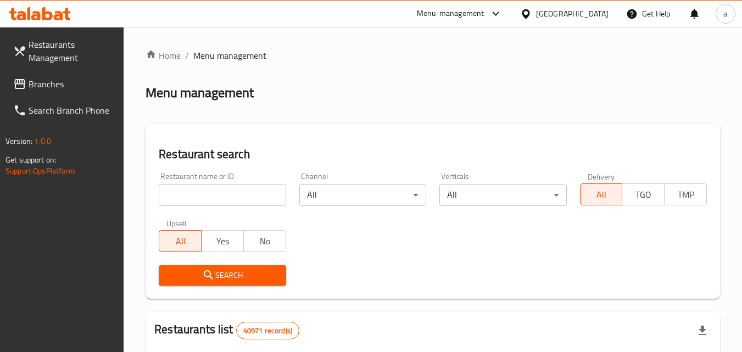
click at [239, 192] on input "search" at bounding box center [222, 195] width 127 height 22
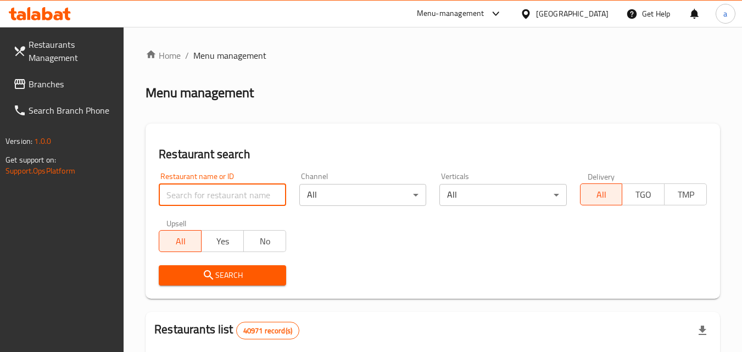
paste input "668728"
type input "668728"
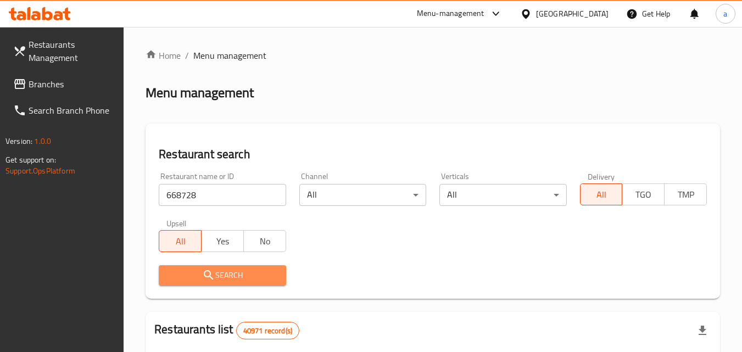
click at [273, 273] on span "Search" at bounding box center [222, 276] width 109 height 14
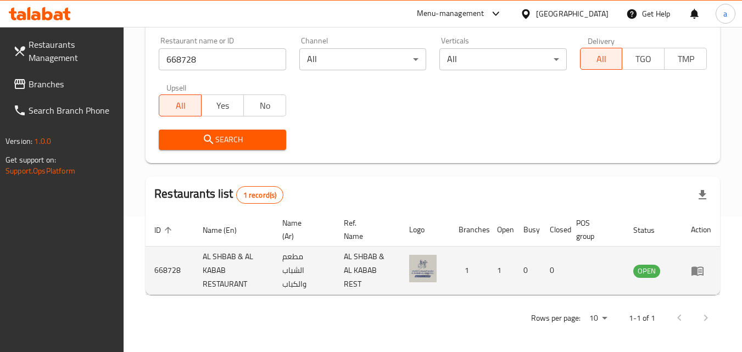
scroll to position [138, 0]
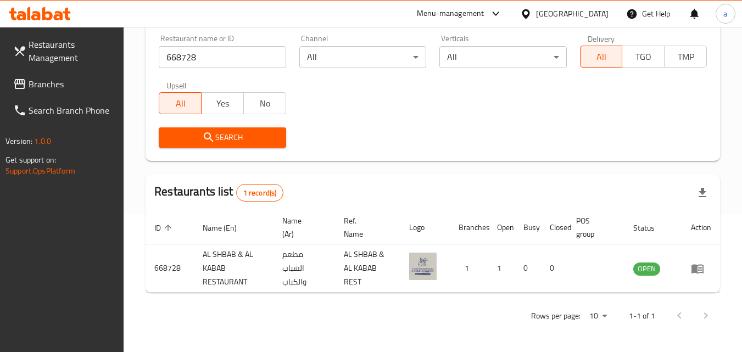
click at [33, 83] on span "Branches" at bounding box center [72, 83] width 87 height 13
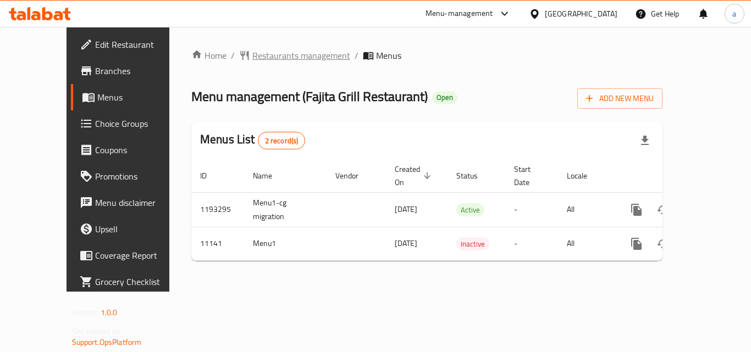
click at [271, 56] on span "Restaurants management" at bounding box center [301, 55] width 98 height 13
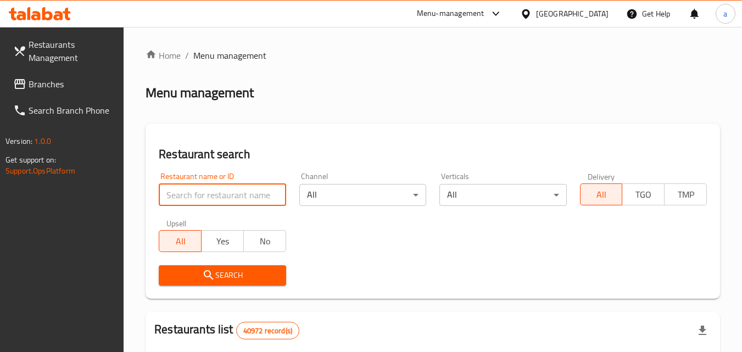
click at [247, 194] on input "search" at bounding box center [222, 195] width 127 height 22
paste input "6884"
type input "6884"
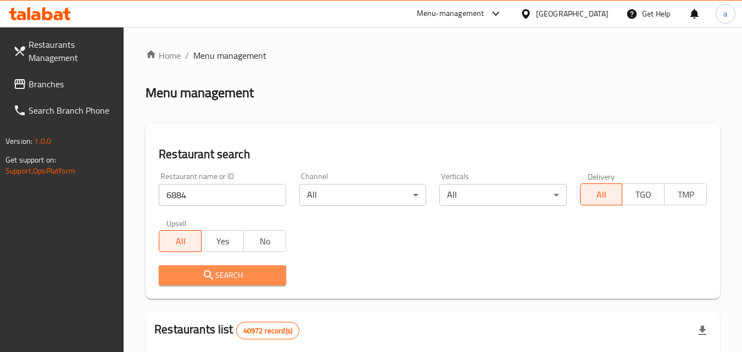
click at [242, 277] on span "Search" at bounding box center [222, 276] width 109 height 14
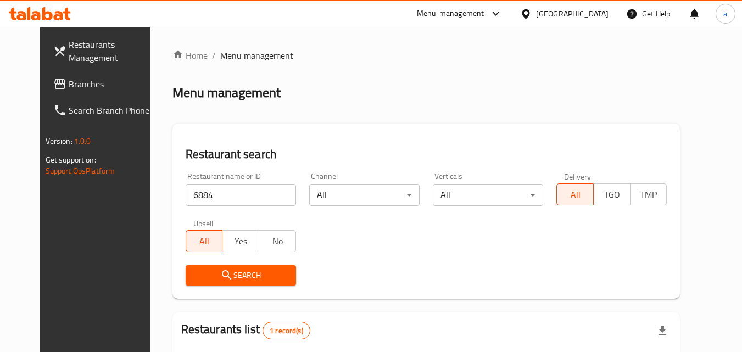
scroll to position [129, 0]
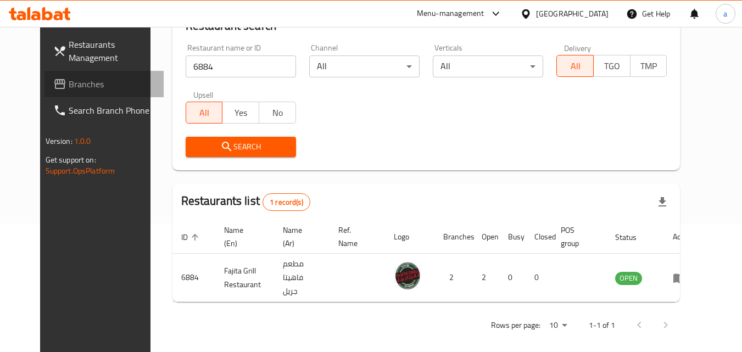
click at [75, 87] on span "Branches" at bounding box center [112, 83] width 87 height 13
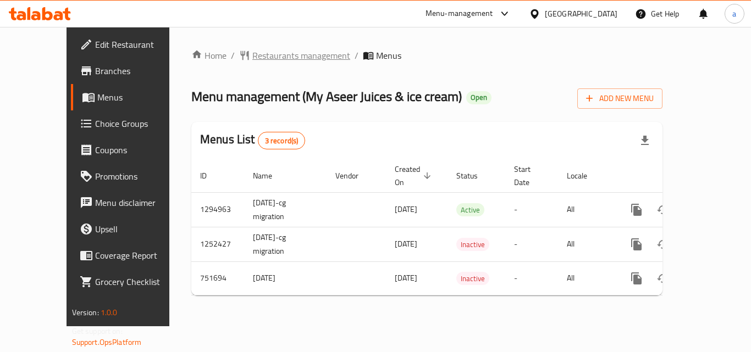
click at [269, 58] on span "Restaurants management" at bounding box center [301, 55] width 98 height 13
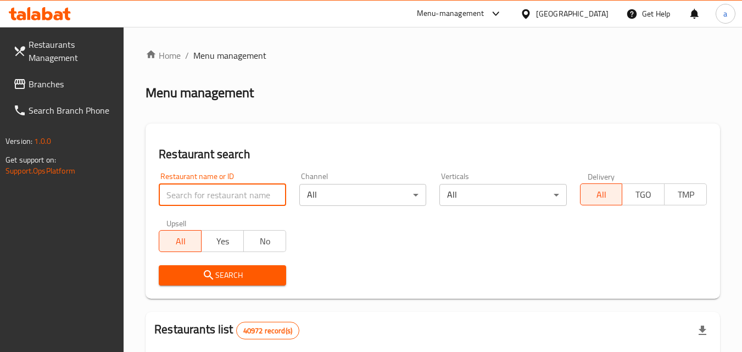
click at [214, 190] on input "search" at bounding box center [222, 195] width 127 height 22
paste input "649165"
type input "649165"
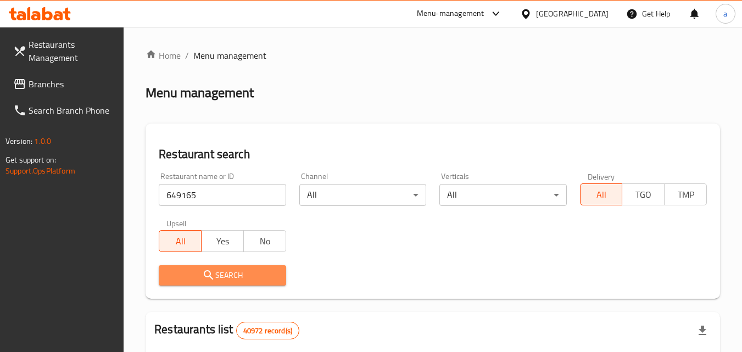
click at [239, 274] on span "Search" at bounding box center [222, 276] width 109 height 14
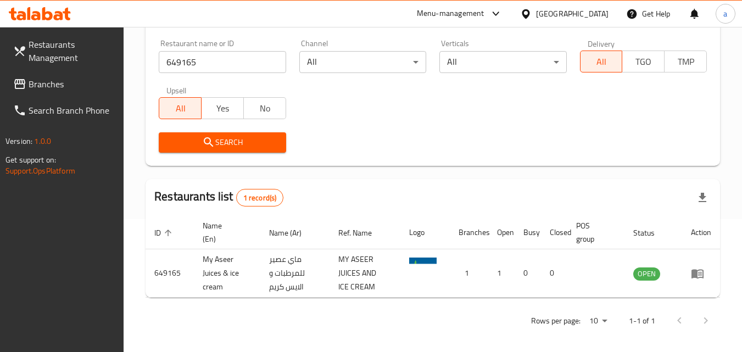
scroll to position [138, 0]
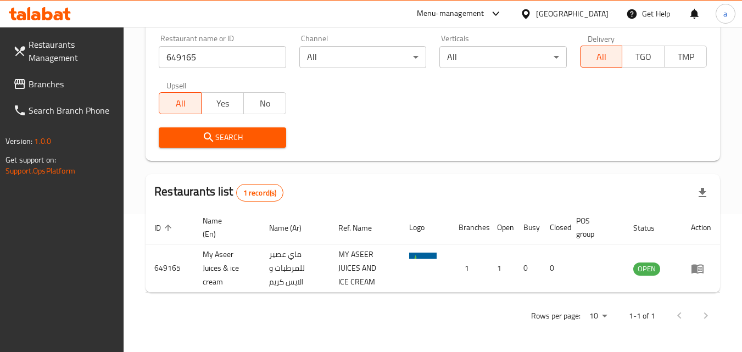
click at [210, 51] on input "649165" at bounding box center [222, 57] width 127 height 22
click at [68, 80] on span "Branches" at bounding box center [72, 83] width 87 height 13
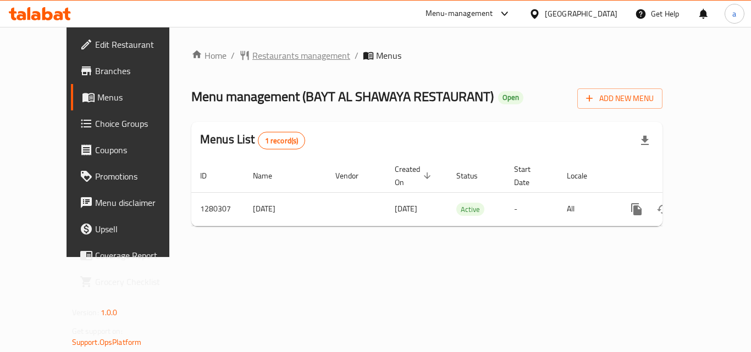
click at [277, 57] on span "Restaurants management" at bounding box center [301, 55] width 98 height 13
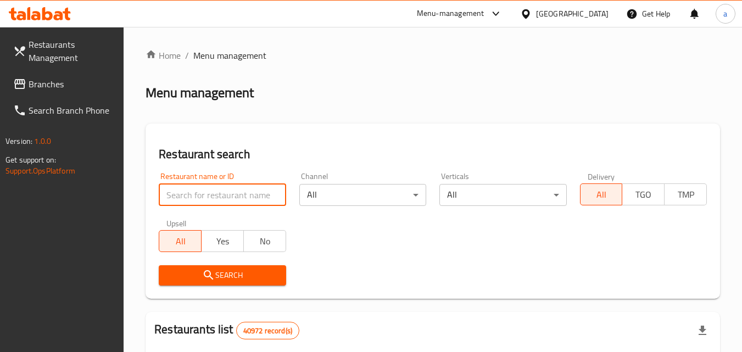
click at [218, 193] on input "search" at bounding box center [222, 195] width 127 height 22
paste input "693730"
type input "693730"
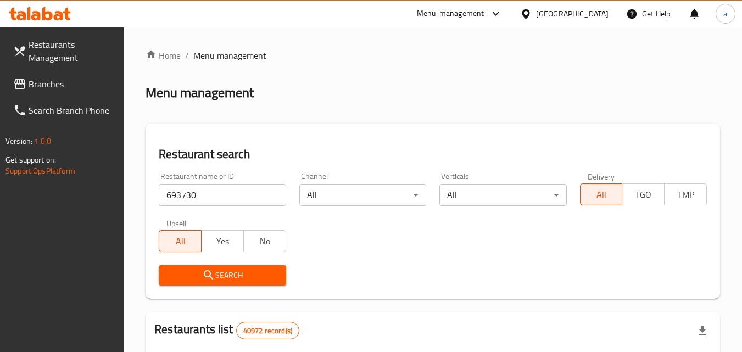
click at [226, 275] on span "Search" at bounding box center [222, 276] width 109 height 14
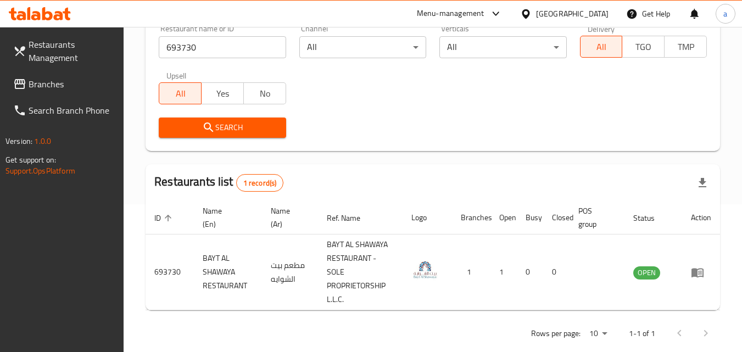
scroll to position [165, 0]
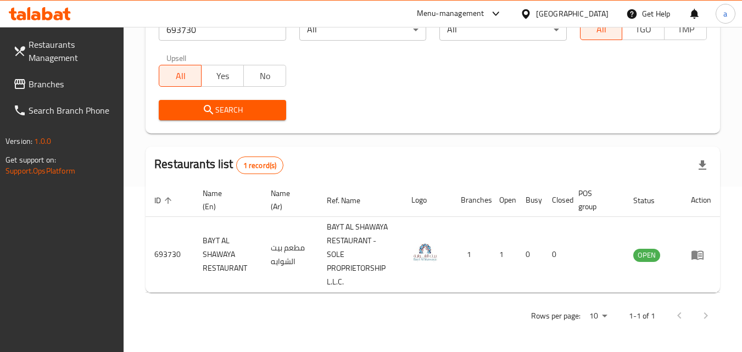
click at [572, 12] on div "[GEOGRAPHIC_DATA]" at bounding box center [572, 14] width 73 height 12
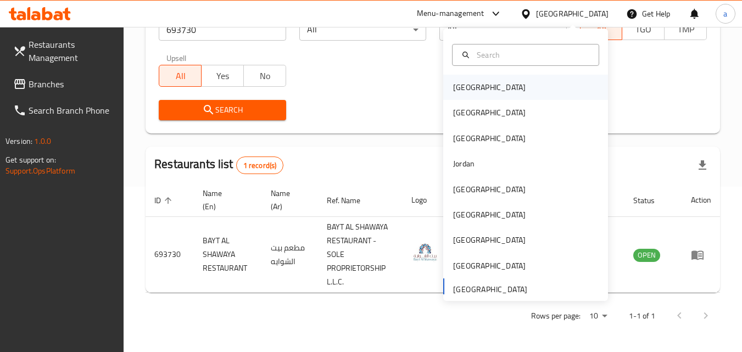
click at [496, 84] on div "[GEOGRAPHIC_DATA]" at bounding box center [526, 87] width 165 height 25
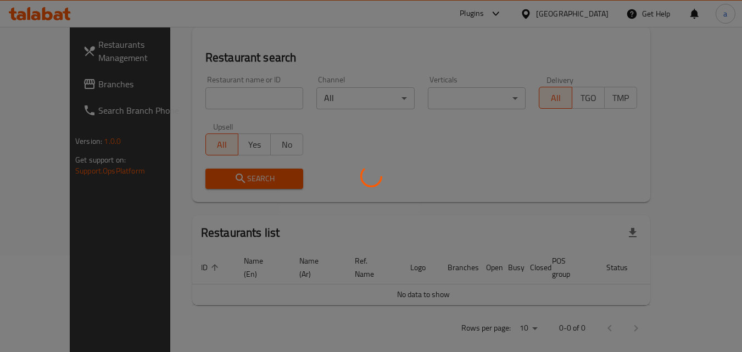
scroll to position [165, 0]
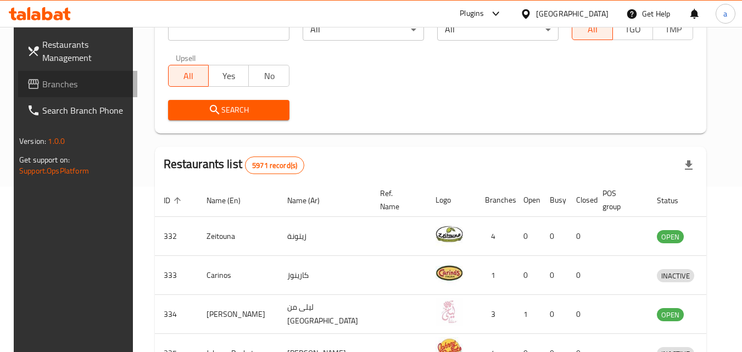
click at [48, 85] on span "Branches" at bounding box center [85, 83] width 87 height 13
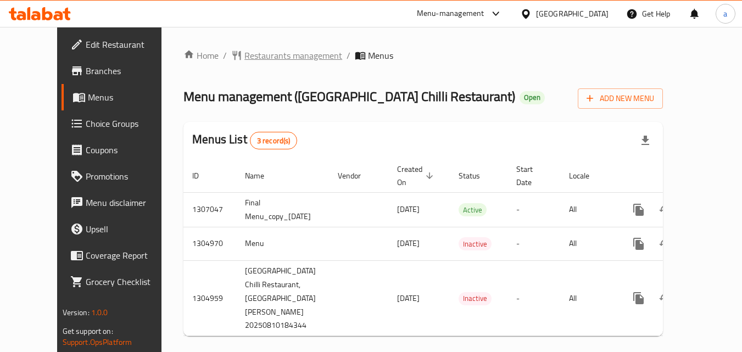
click at [278, 55] on span "Restaurants management" at bounding box center [294, 55] width 98 height 13
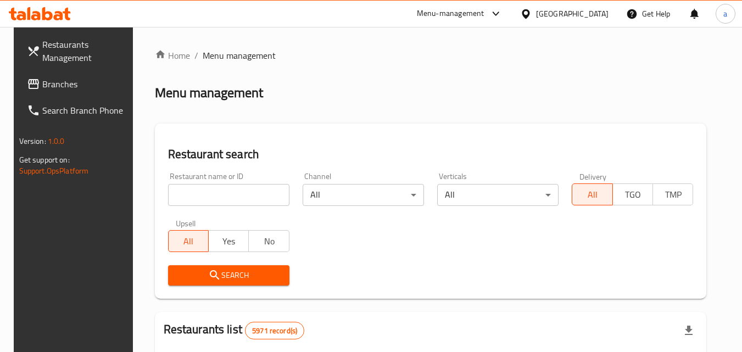
click at [238, 196] on input "search" at bounding box center [228, 195] width 121 height 22
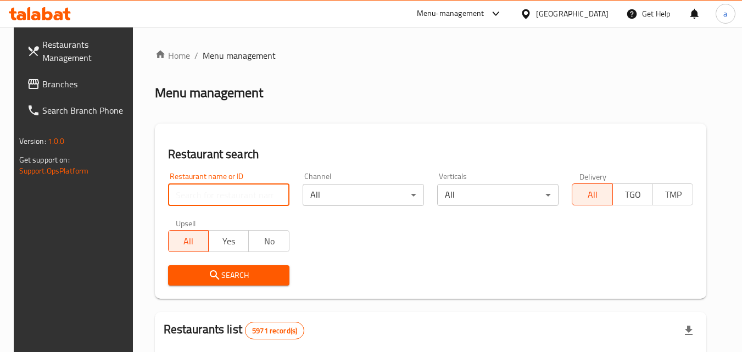
paste input "703503"
type input "703503"
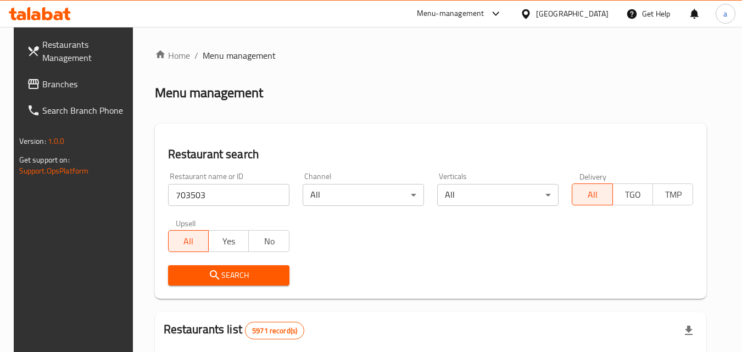
click at [239, 274] on span "Search" at bounding box center [229, 276] width 104 height 14
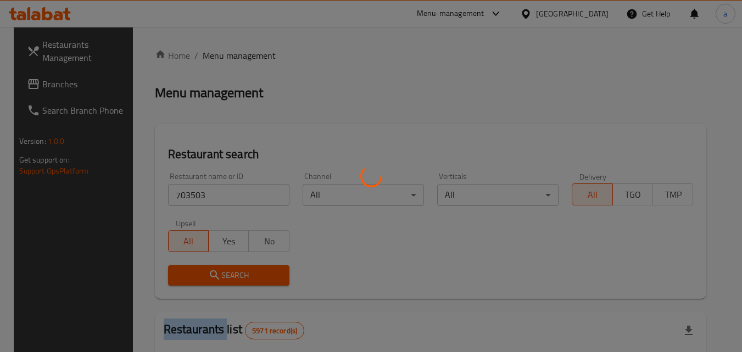
click at [239, 274] on div at bounding box center [371, 176] width 742 height 352
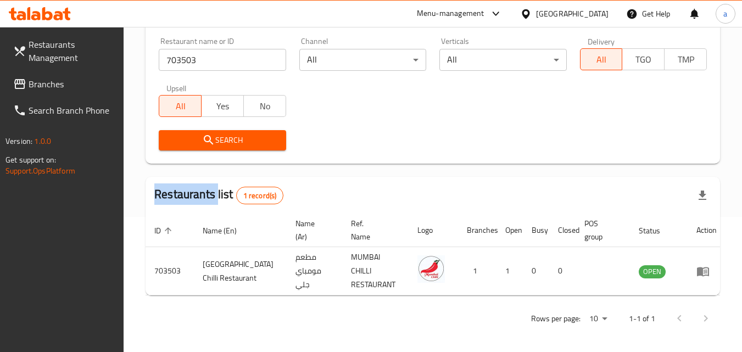
scroll to position [138, 0]
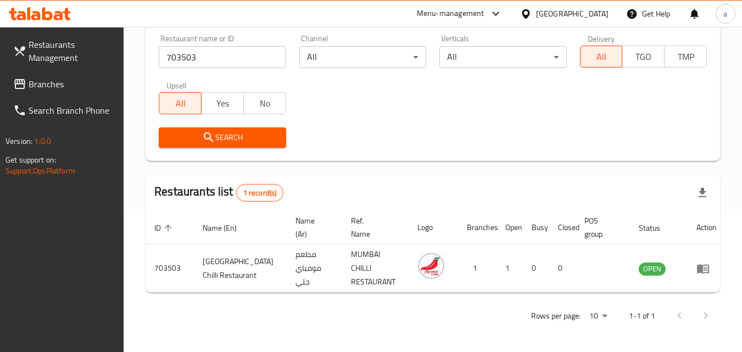
click at [536, 13] on div at bounding box center [528, 14] width 16 height 12
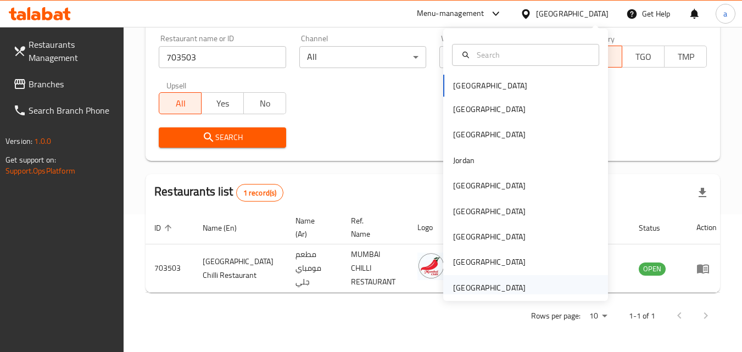
click at [565, 292] on div "[GEOGRAPHIC_DATA]" at bounding box center [526, 287] width 165 height 25
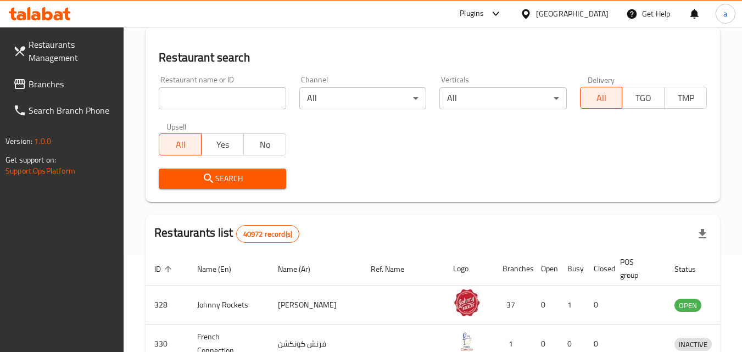
scroll to position [138, 0]
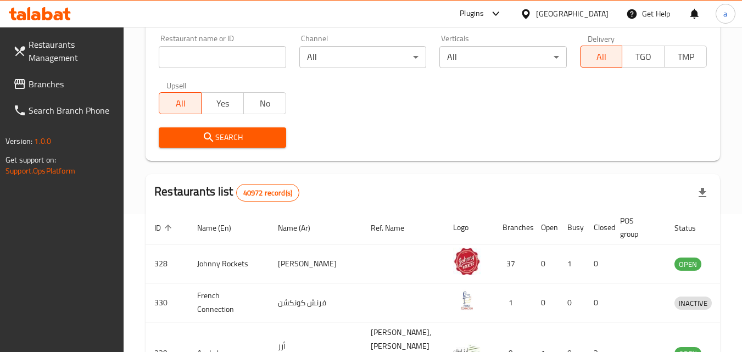
click at [53, 86] on span "Branches" at bounding box center [72, 83] width 87 height 13
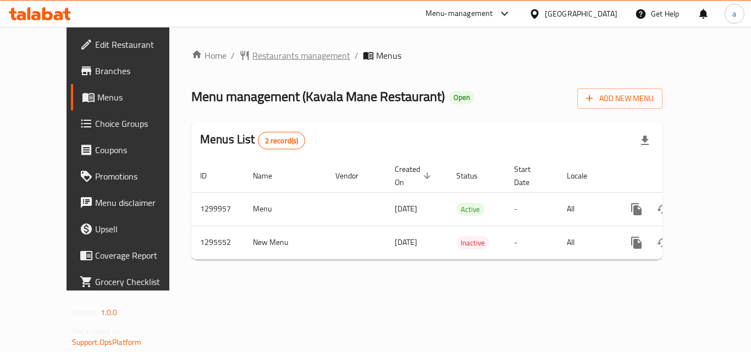
click at [270, 55] on span "Restaurants management" at bounding box center [301, 55] width 98 height 13
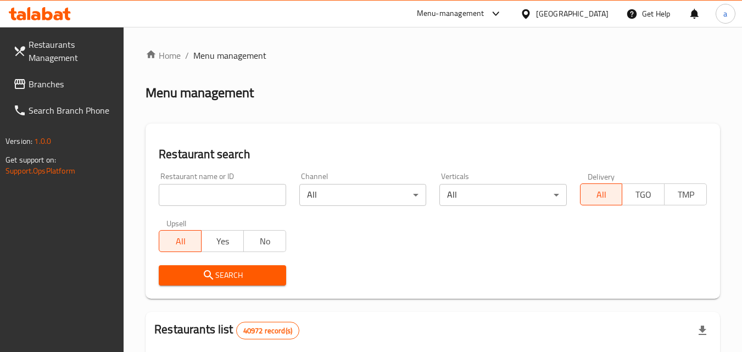
click at [220, 196] on input "search" at bounding box center [222, 195] width 127 height 22
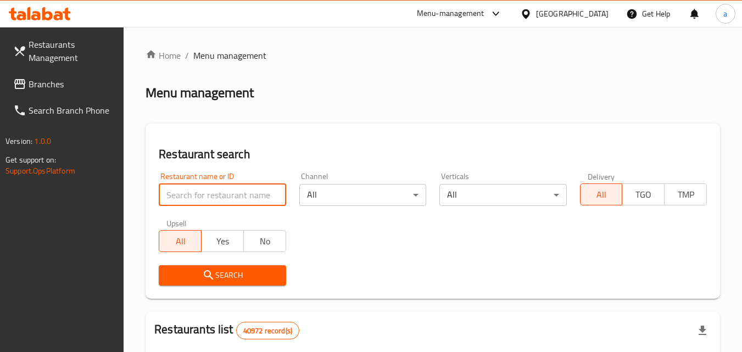
paste input "699795"
type input "699795"
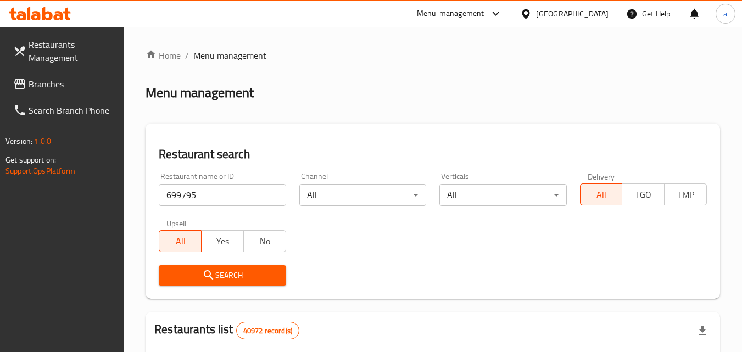
click at [233, 283] on button "Search" at bounding box center [222, 275] width 127 height 20
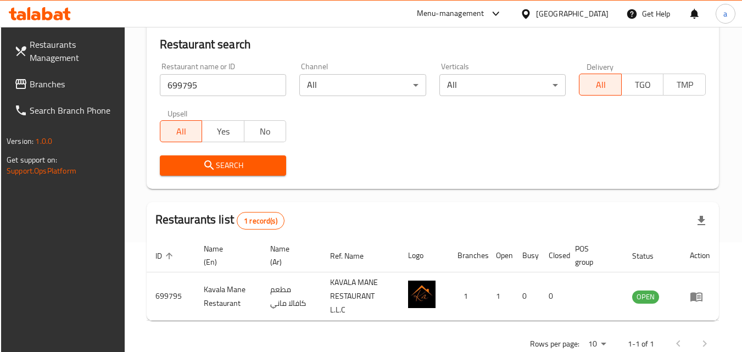
scroll to position [138, 0]
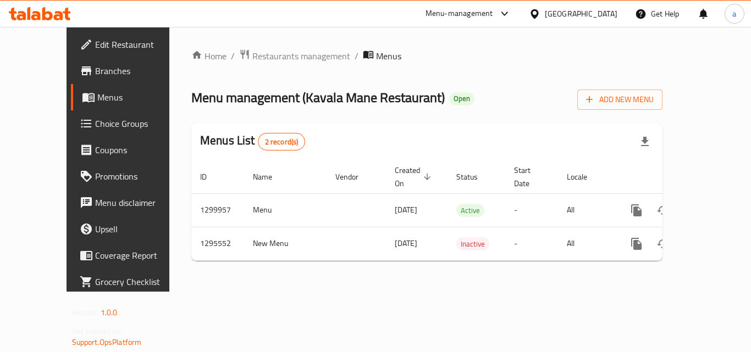
click at [571, 7] on div "[GEOGRAPHIC_DATA]" at bounding box center [573, 14] width 106 height 26
click at [546, 15] on div "[GEOGRAPHIC_DATA]" at bounding box center [581, 14] width 73 height 12
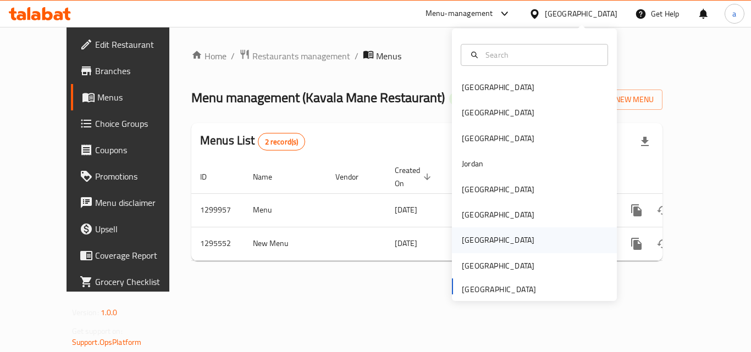
click at [528, 241] on div "Qatar" at bounding box center [534, 240] width 165 height 25
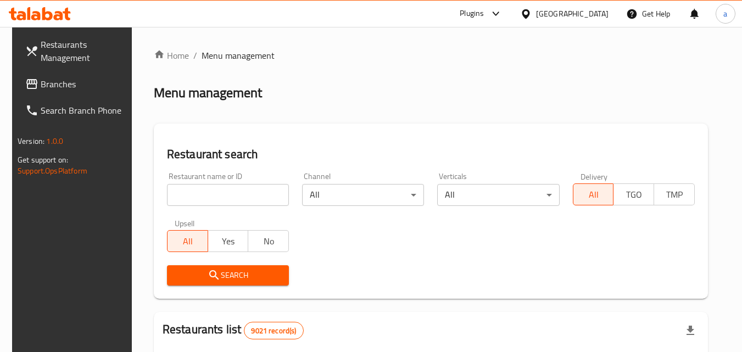
click at [41, 91] on span "Branches" at bounding box center [84, 83] width 87 height 13
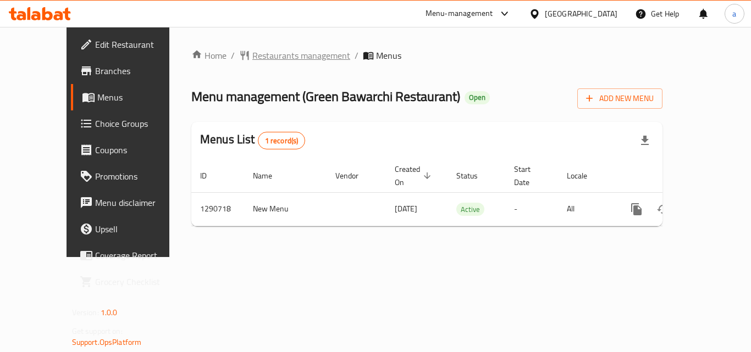
click at [255, 58] on span "Restaurants management" at bounding box center [301, 55] width 98 height 13
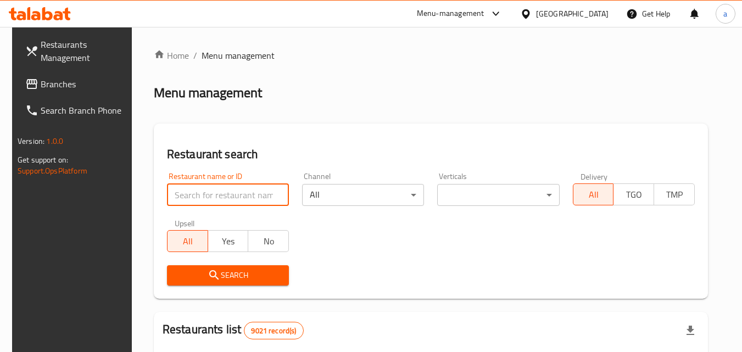
click at [242, 196] on input "search" at bounding box center [228, 195] width 122 height 22
paste input "698354"
type input "698354"
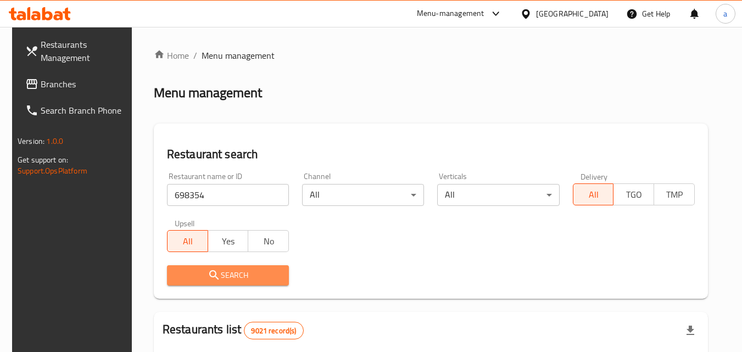
click at [235, 282] on button "Search" at bounding box center [228, 275] width 122 height 20
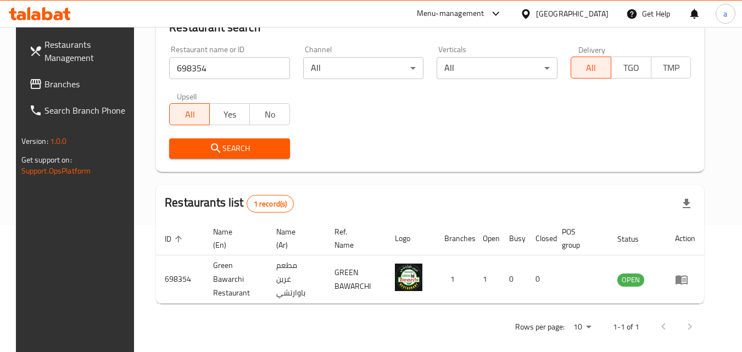
scroll to position [129, 0]
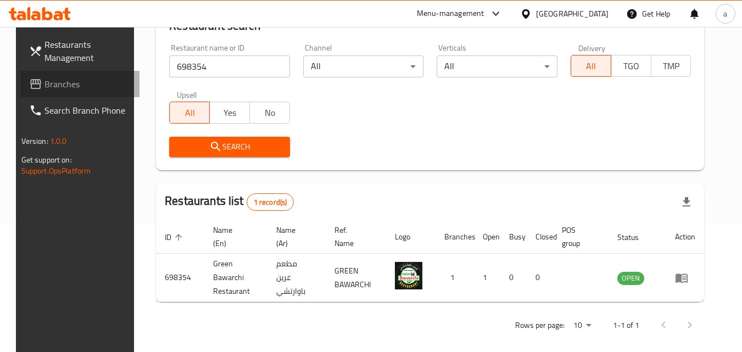
click at [48, 87] on span "Branches" at bounding box center [88, 83] width 87 height 13
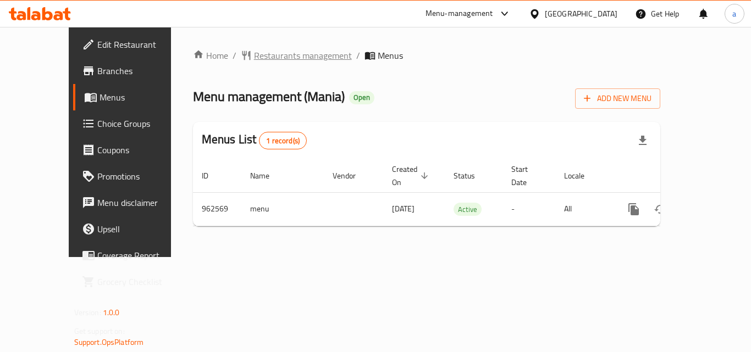
click at [262, 55] on span "Restaurants management" at bounding box center [303, 55] width 98 height 13
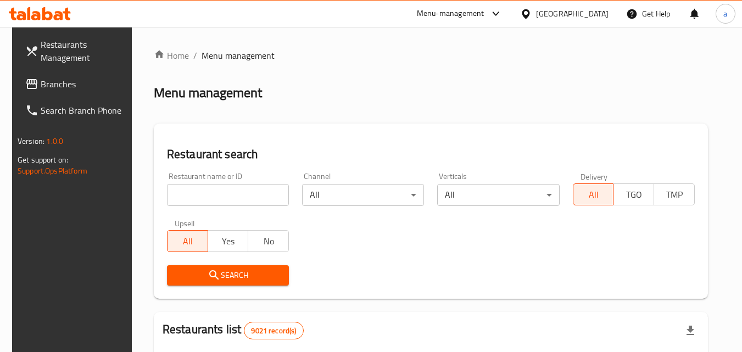
click at [234, 199] on input "search" at bounding box center [228, 195] width 122 height 22
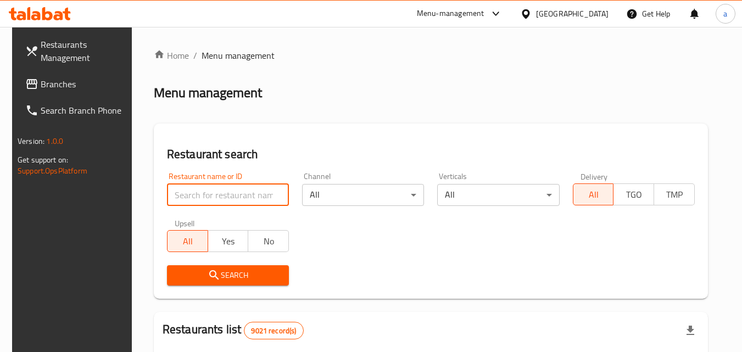
paste input "659688"
type input "659688"
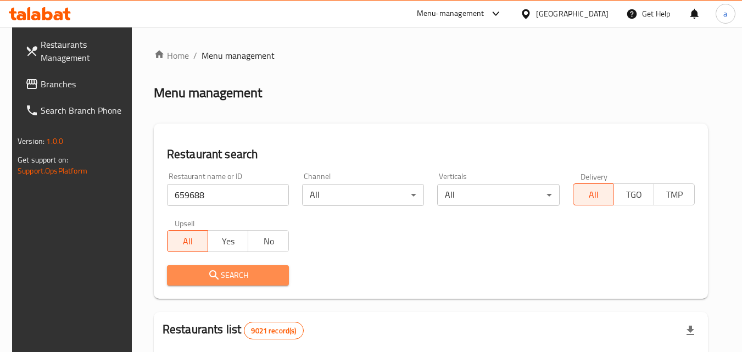
click at [227, 274] on span "Search" at bounding box center [228, 276] width 104 height 14
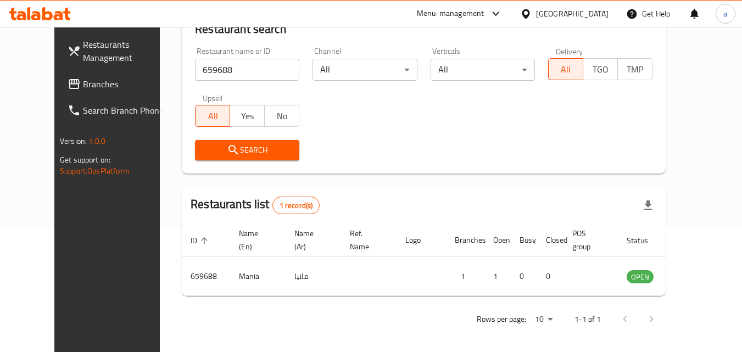
scroll to position [129, 0]
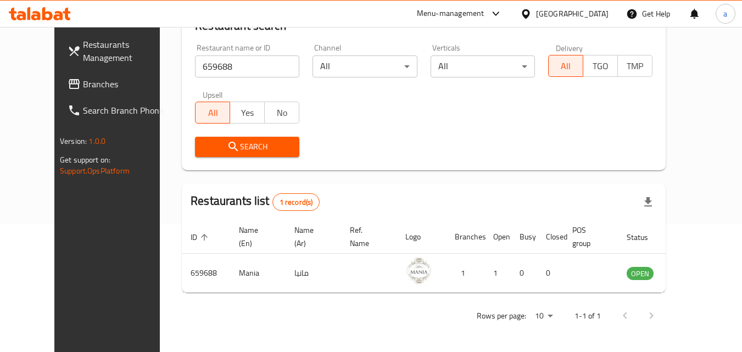
click at [604, 9] on div "[GEOGRAPHIC_DATA]" at bounding box center [572, 14] width 73 height 12
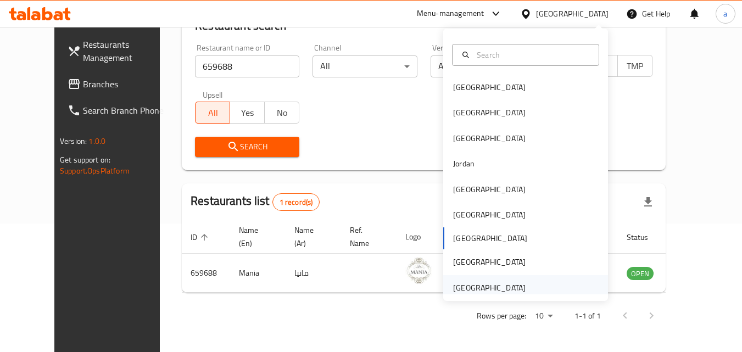
click at [516, 285] on div "[GEOGRAPHIC_DATA]" at bounding box center [489, 288] width 73 height 12
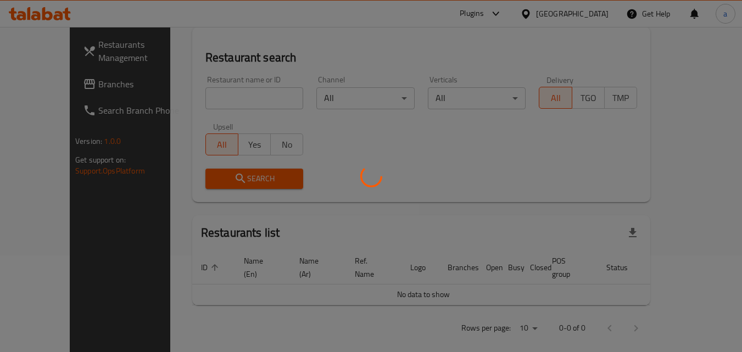
scroll to position [129, 0]
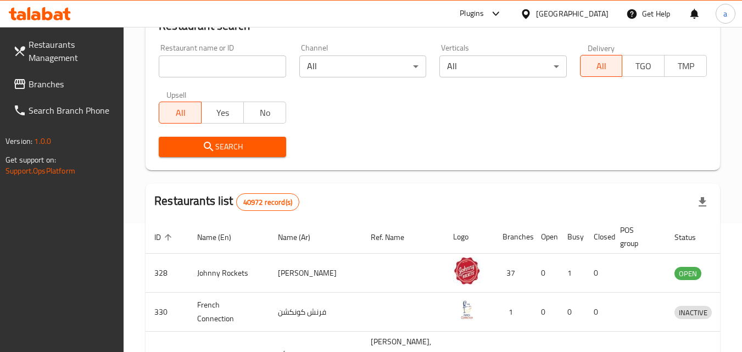
click at [52, 86] on span "Branches" at bounding box center [72, 83] width 87 height 13
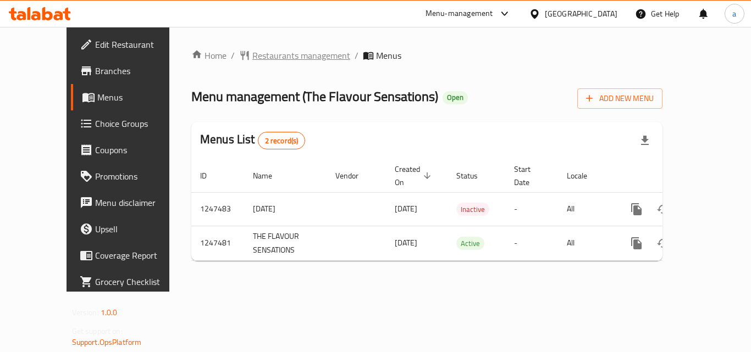
click at [270, 54] on span "Restaurants management" at bounding box center [301, 55] width 98 height 13
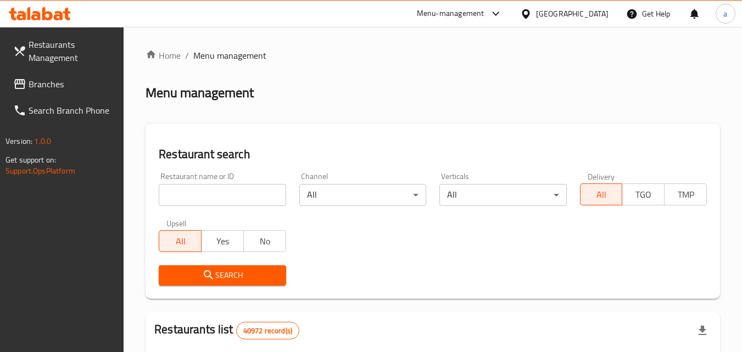
click at [250, 199] on input "search" at bounding box center [222, 195] width 127 height 22
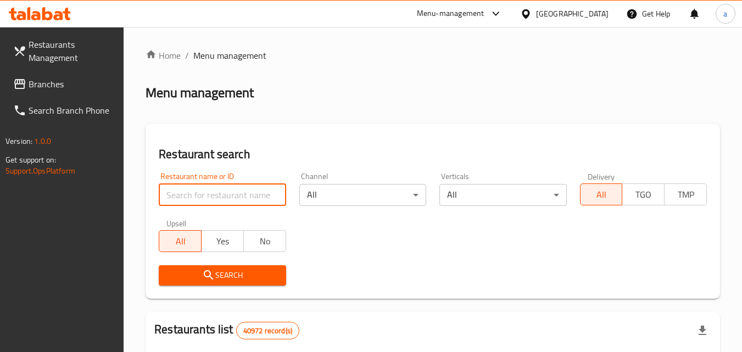
paste input "683063"
type input "683063"
click button "Search" at bounding box center [222, 275] width 127 height 20
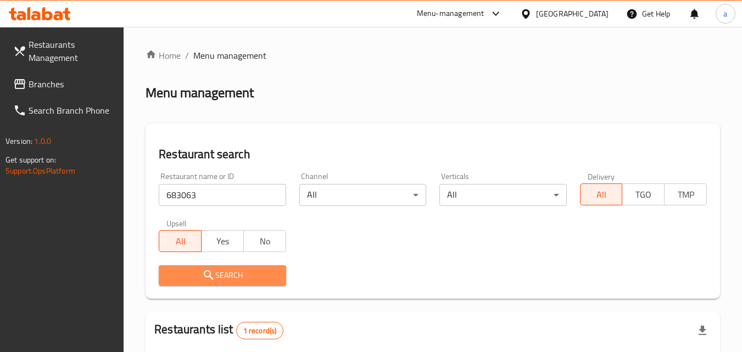
click at [267, 273] on span "Search" at bounding box center [222, 276] width 109 height 14
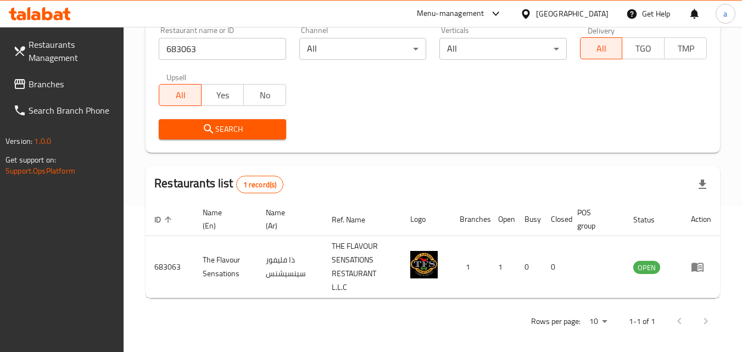
scroll to position [152, 0]
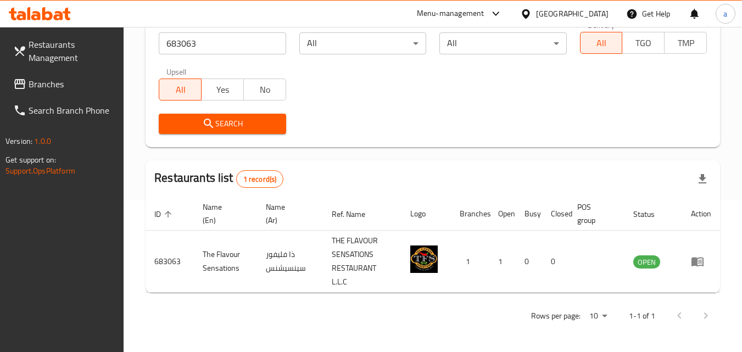
click at [570, 10] on div "[GEOGRAPHIC_DATA]" at bounding box center [572, 14] width 73 height 12
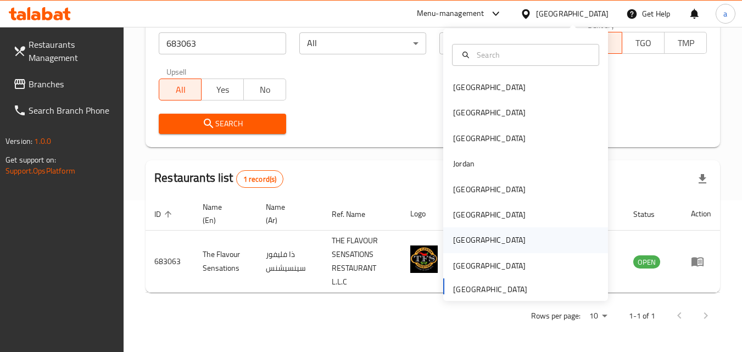
click at [473, 248] on div "[GEOGRAPHIC_DATA]" at bounding box center [526, 240] width 165 height 25
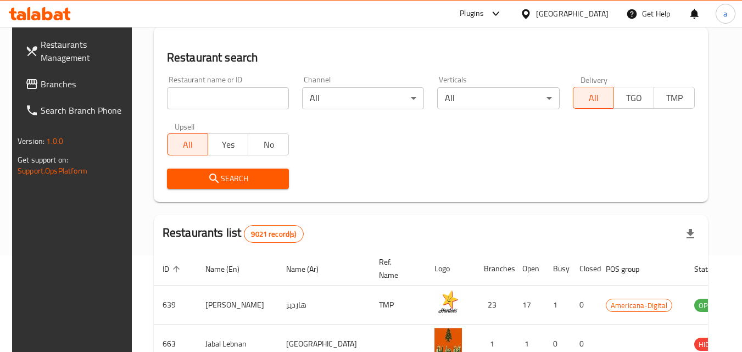
scroll to position [152, 0]
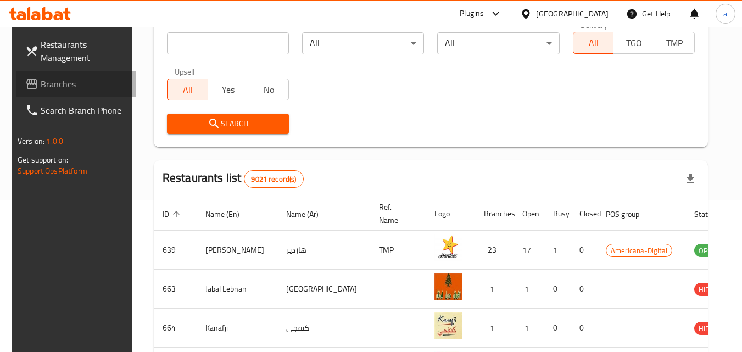
click at [70, 86] on span "Branches" at bounding box center [84, 83] width 87 height 13
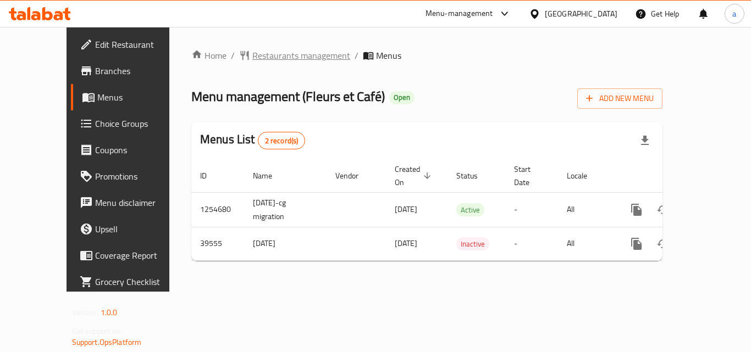
click at [267, 55] on span "Restaurants management" at bounding box center [301, 55] width 98 height 13
click at [272, 52] on span "Restaurants management" at bounding box center [301, 55] width 98 height 13
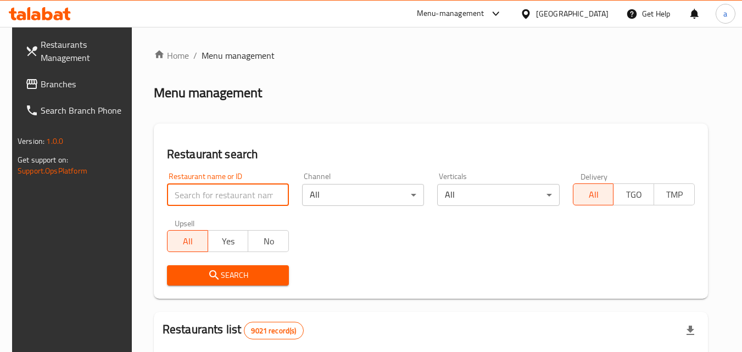
click at [243, 186] on input "search" at bounding box center [228, 195] width 122 height 22
paste input "20619"
type input "20619"
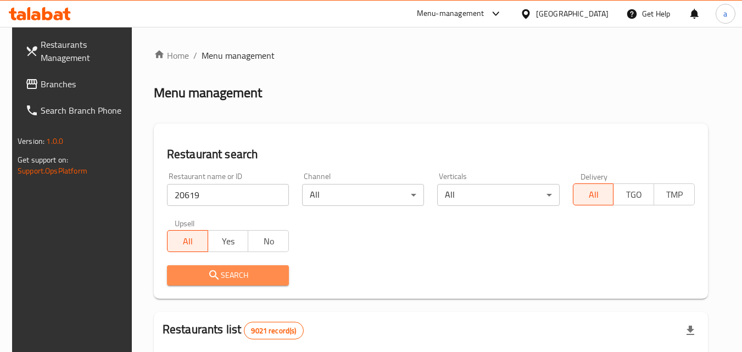
click at [245, 284] on button "Search" at bounding box center [228, 275] width 122 height 20
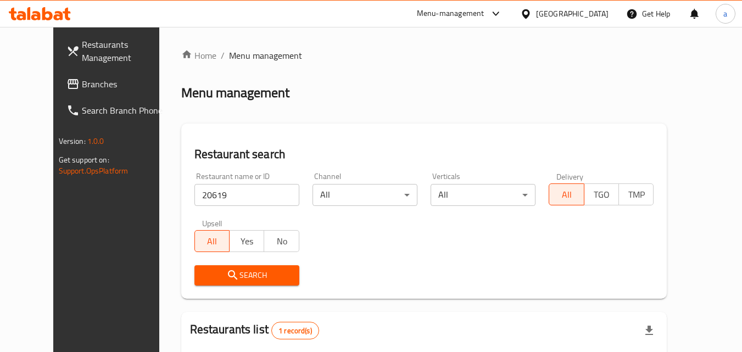
scroll to position [129, 0]
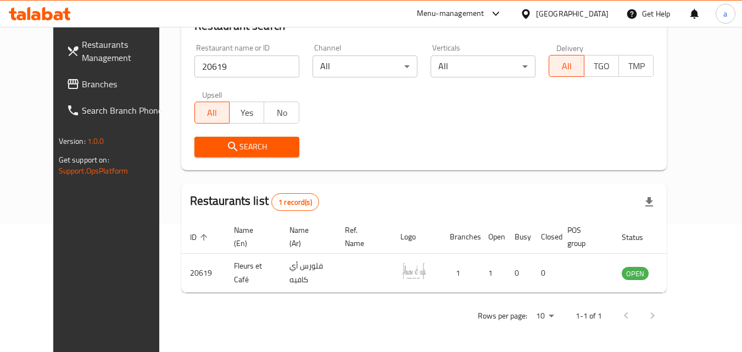
click at [591, 10] on div "[GEOGRAPHIC_DATA]" at bounding box center [572, 14] width 73 height 12
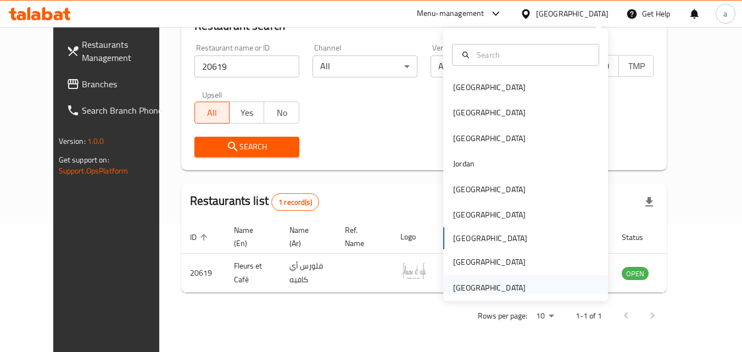
click at [522, 285] on div "[GEOGRAPHIC_DATA]" at bounding box center [490, 287] width 90 height 25
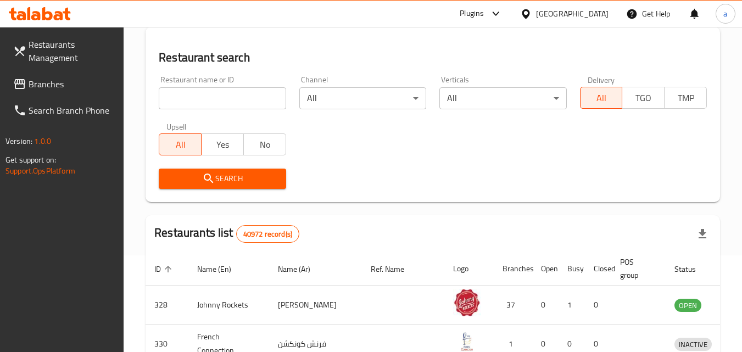
scroll to position [129, 0]
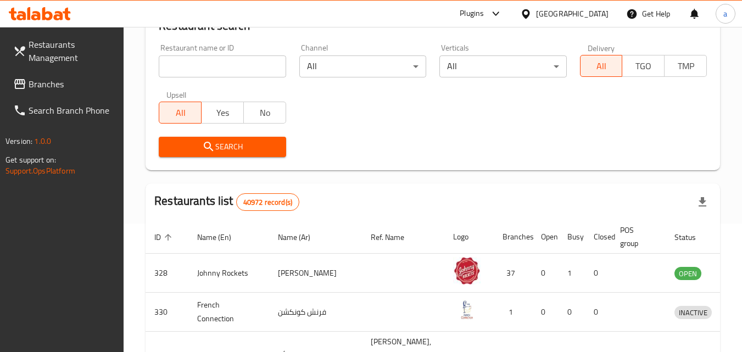
click at [89, 86] on span "Branches" at bounding box center [72, 83] width 87 height 13
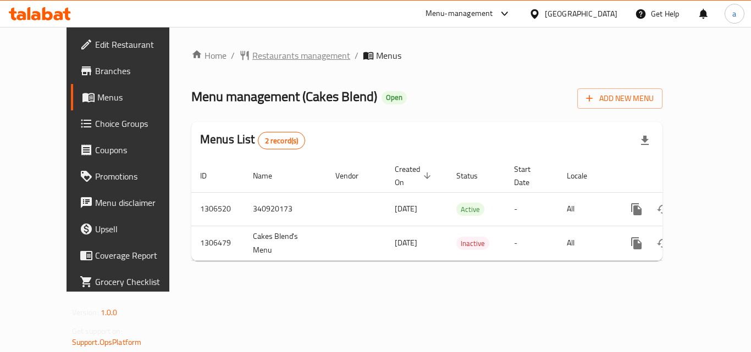
click at [259, 49] on span "Restaurants management" at bounding box center [301, 55] width 98 height 13
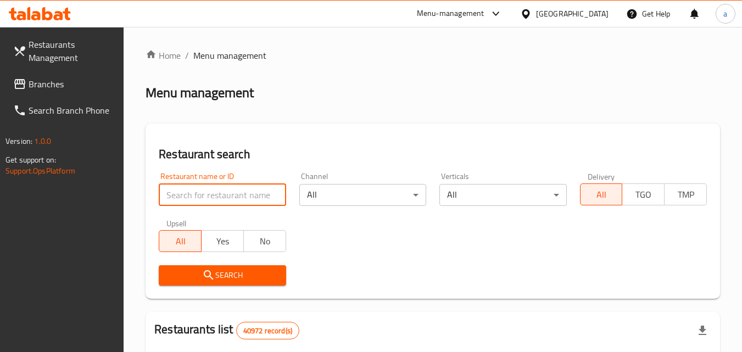
click at [248, 197] on input "search" at bounding box center [222, 195] width 127 height 22
paste input "704108"
type input "704108"
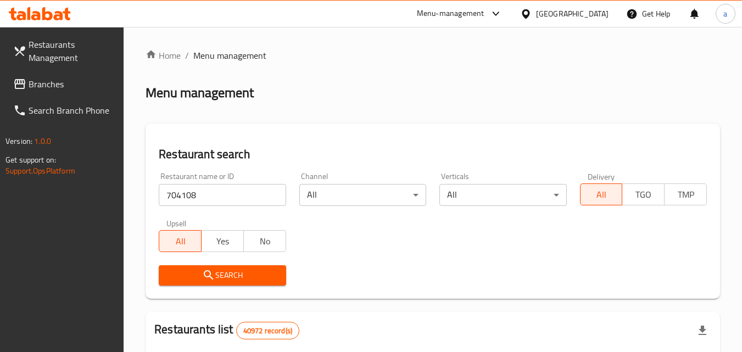
click at [231, 296] on div "Restaurant search Restaurant name or ID 704108 Restaurant name or ID Channel Al…" at bounding box center [433, 211] width 575 height 175
click at [233, 270] on span "Search" at bounding box center [222, 276] width 109 height 14
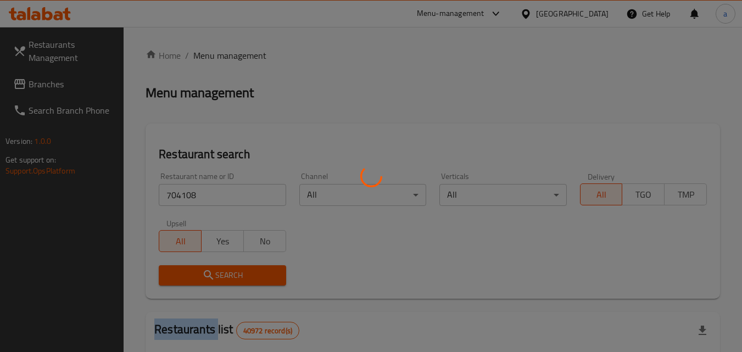
click at [233, 270] on div at bounding box center [371, 176] width 742 height 352
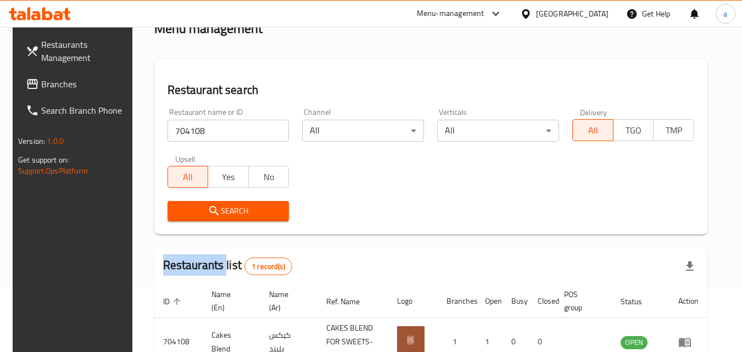
scroll to position [138, 0]
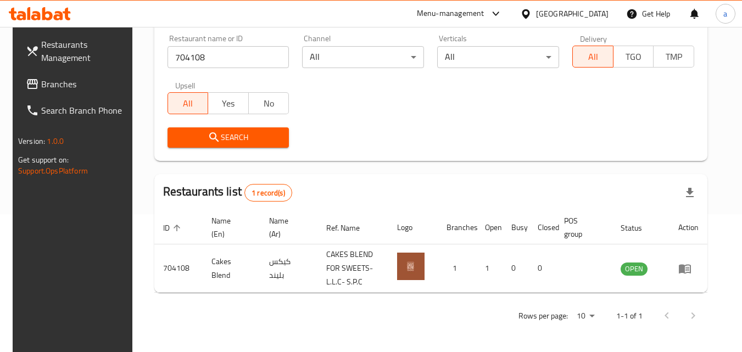
click at [562, 12] on div "[GEOGRAPHIC_DATA]" at bounding box center [572, 14] width 73 height 12
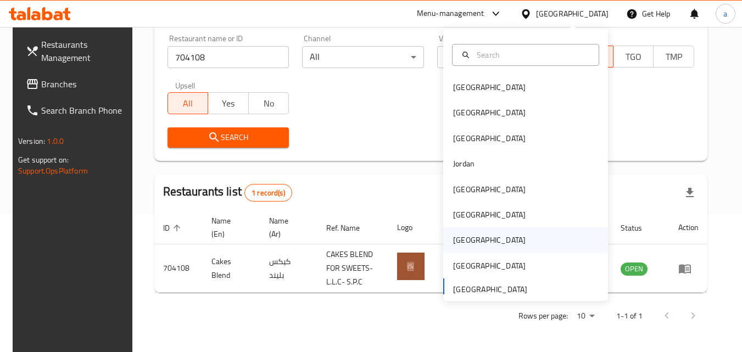
click at [528, 235] on div "[GEOGRAPHIC_DATA]" at bounding box center [526, 240] width 165 height 25
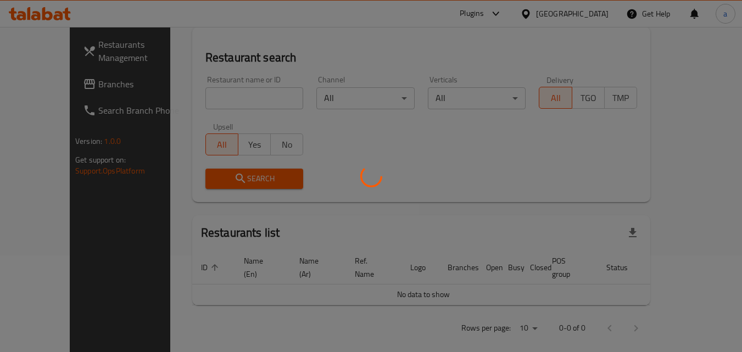
scroll to position [138, 0]
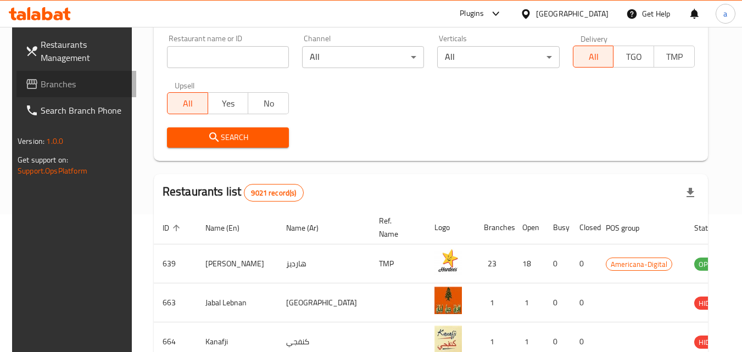
click at [71, 92] on link "Branches" at bounding box center [76, 84] width 120 height 26
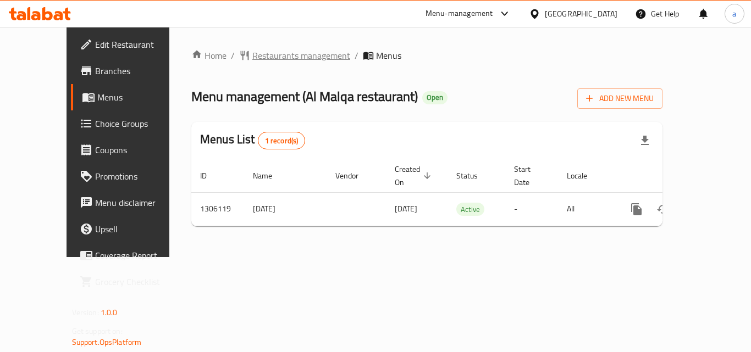
click at [259, 57] on span "Restaurants management" at bounding box center [301, 55] width 98 height 13
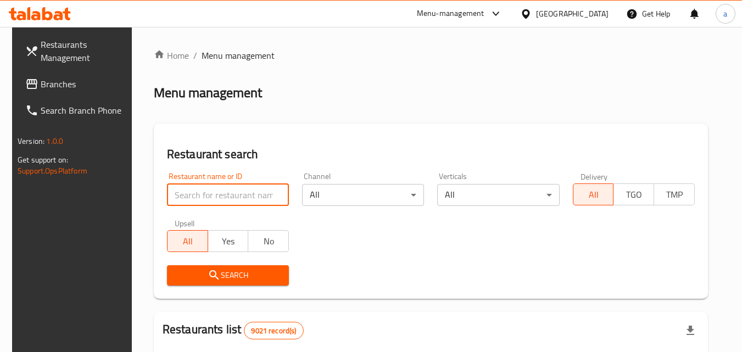
click at [234, 189] on input "search" at bounding box center [228, 195] width 122 height 22
paste input "703982"
type input "703982"
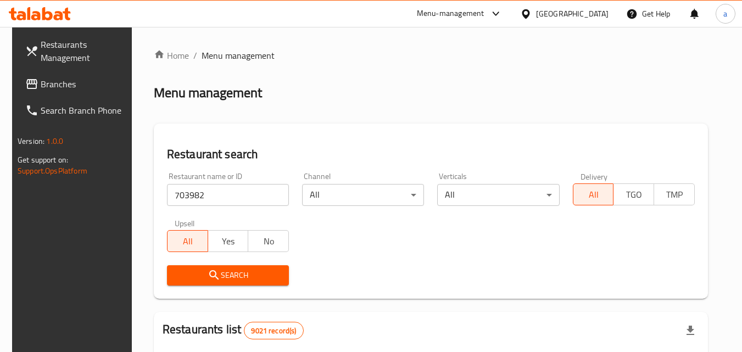
click at [246, 274] on span "Search" at bounding box center [228, 276] width 104 height 14
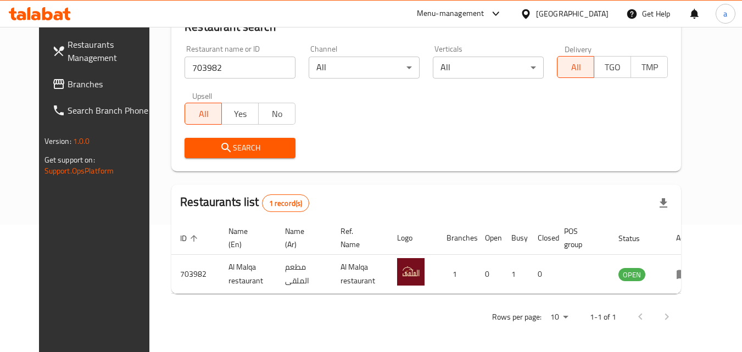
scroll to position [129, 0]
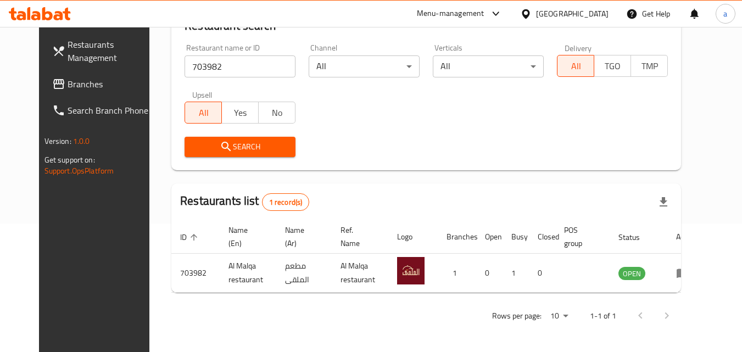
click at [593, 10] on div "[GEOGRAPHIC_DATA]" at bounding box center [572, 14] width 73 height 12
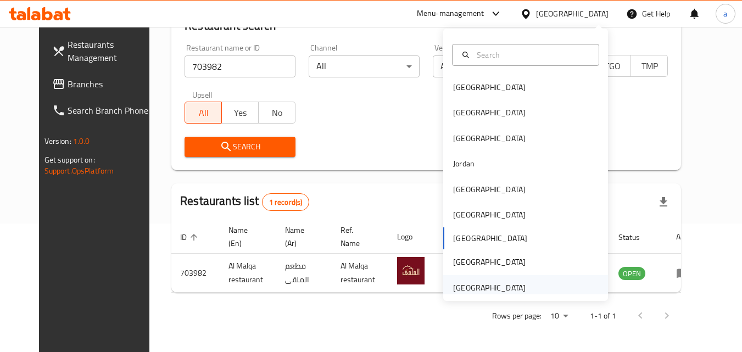
click at [494, 285] on div "[GEOGRAPHIC_DATA]" at bounding box center [489, 288] width 73 height 12
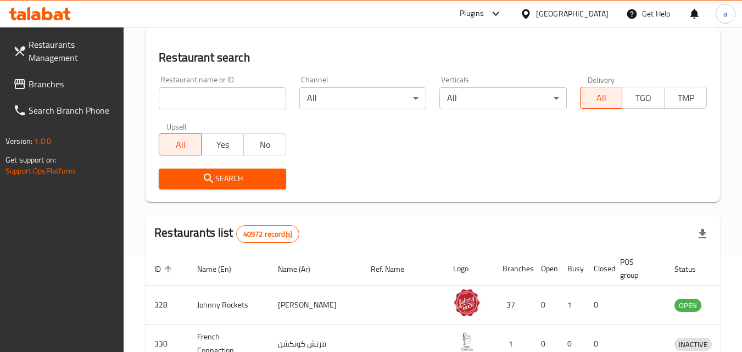
scroll to position [129, 0]
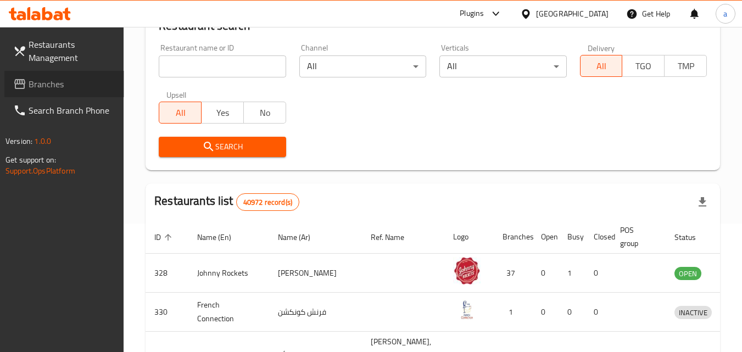
click at [61, 82] on span "Branches" at bounding box center [72, 83] width 87 height 13
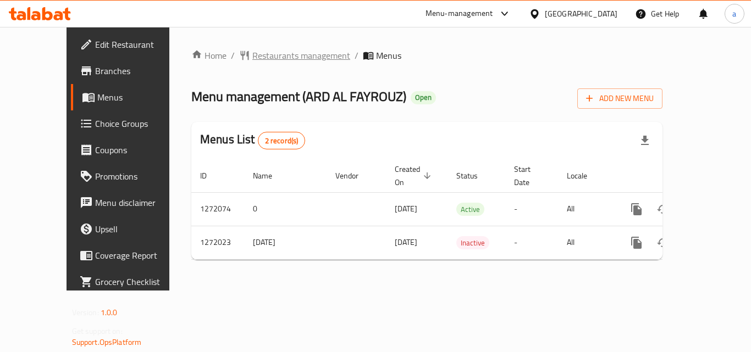
click at [252, 59] on span "Restaurants management" at bounding box center [301, 55] width 98 height 13
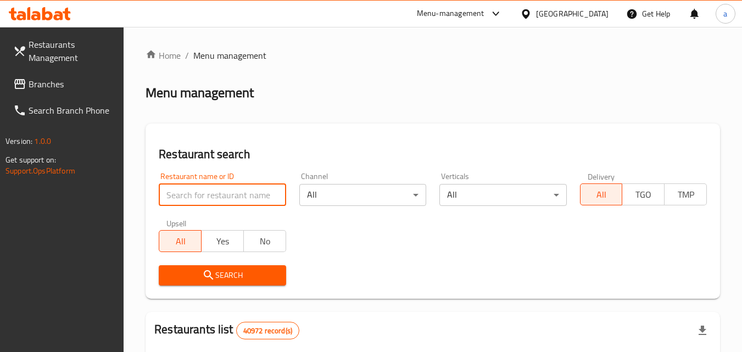
click at [218, 191] on input "search" at bounding box center [222, 195] width 127 height 22
paste input "690056"
type input "690056"
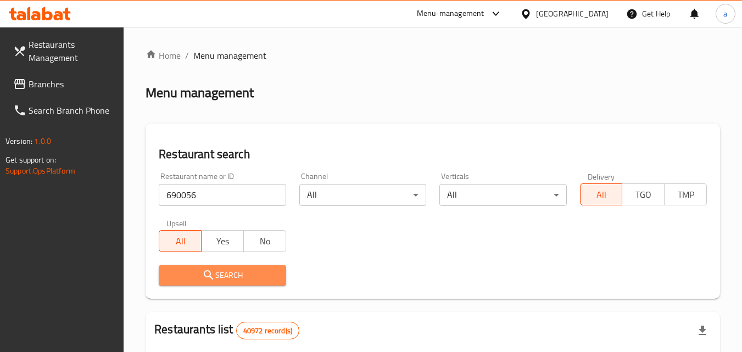
click at [206, 278] on icon "submit" at bounding box center [208, 275] width 13 height 13
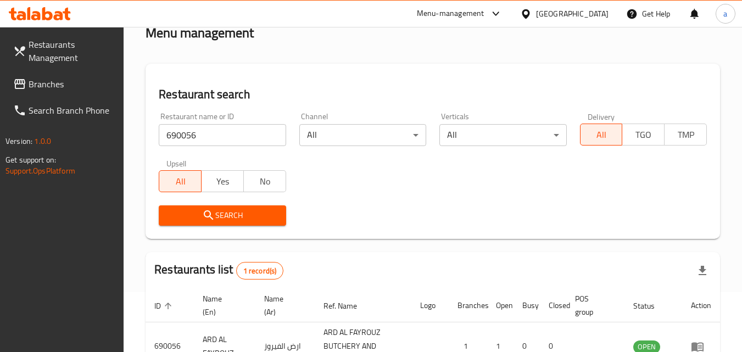
scroll to position [152, 0]
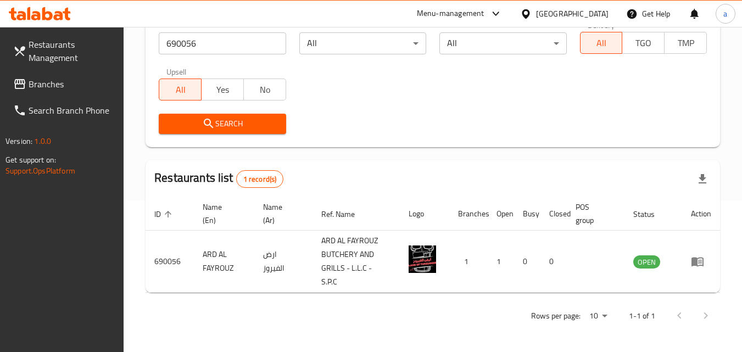
click at [563, 14] on div "[GEOGRAPHIC_DATA]" at bounding box center [572, 14] width 73 height 12
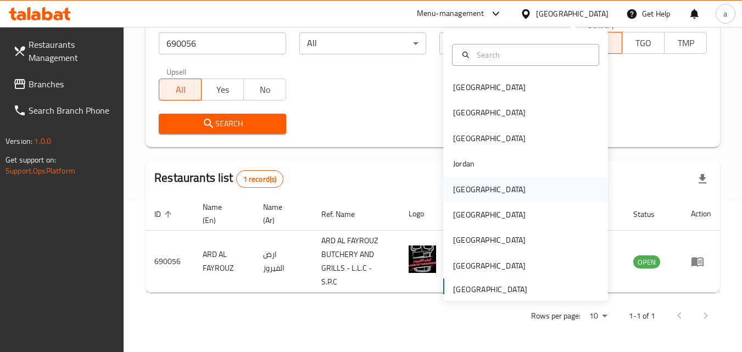
click at [495, 199] on div "[GEOGRAPHIC_DATA]" at bounding box center [526, 189] width 165 height 25
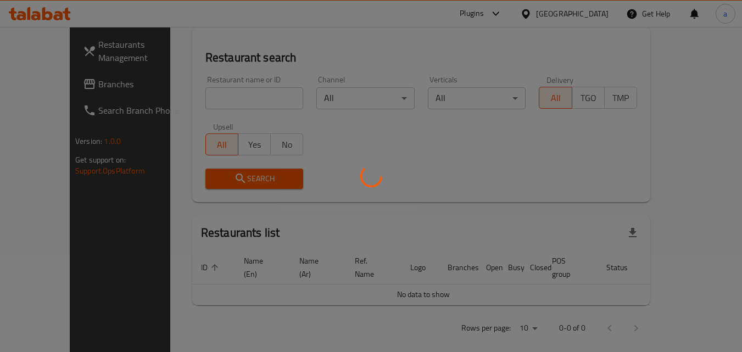
scroll to position [152, 0]
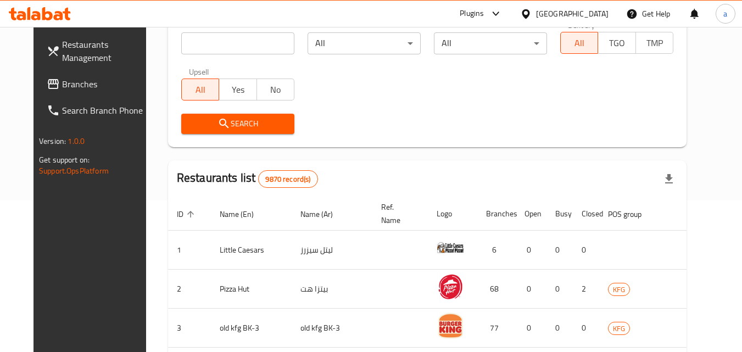
click at [73, 74] on link "Branches" at bounding box center [98, 84] width 120 height 26
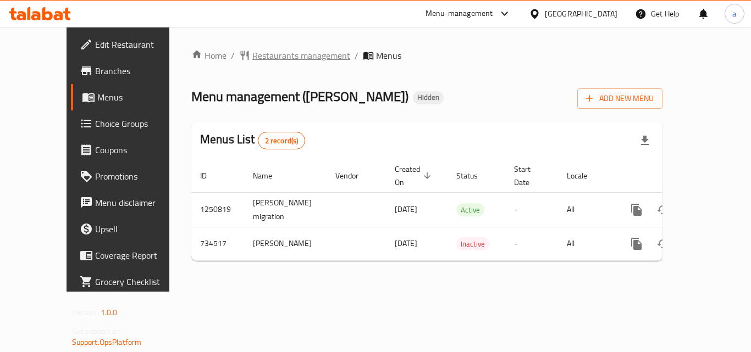
click at [286, 58] on span "Restaurants management" at bounding box center [301, 55] width 98 height 13
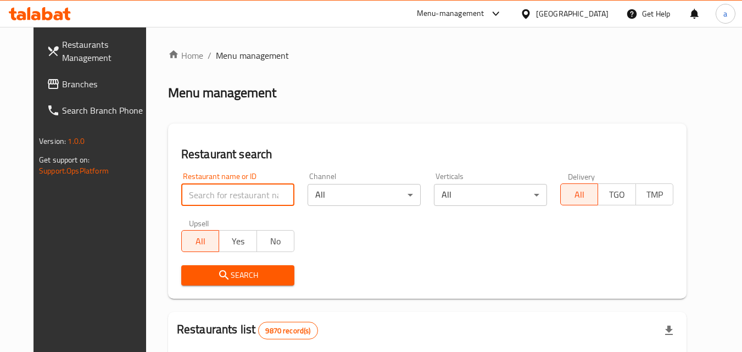
click at [238, 192] on input "search" at bounding box center [237, 195] width 113 height 22
paste input "647038"
type input "647038"
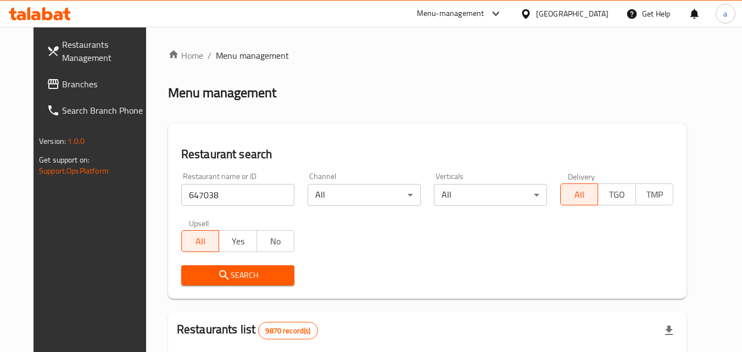
click at [232, 273] on span "Search" at bounding box center [238, 276] width 96 height 14
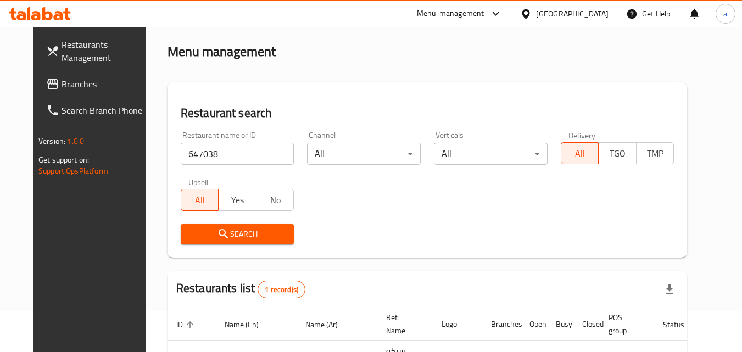
scroll to position [129, 0]
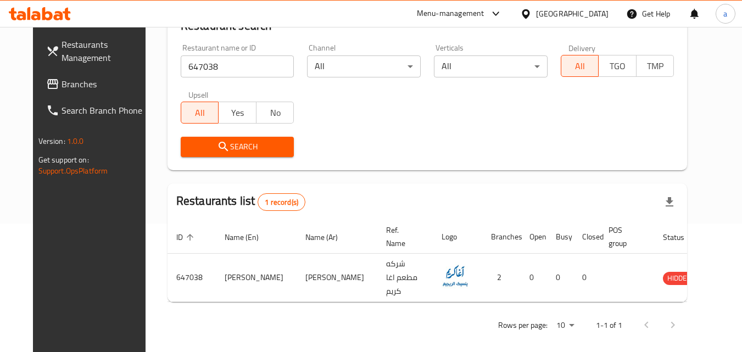
click at [591, 12] on div "Kuwait" at bounding box center [572, 14] width 73 height 12
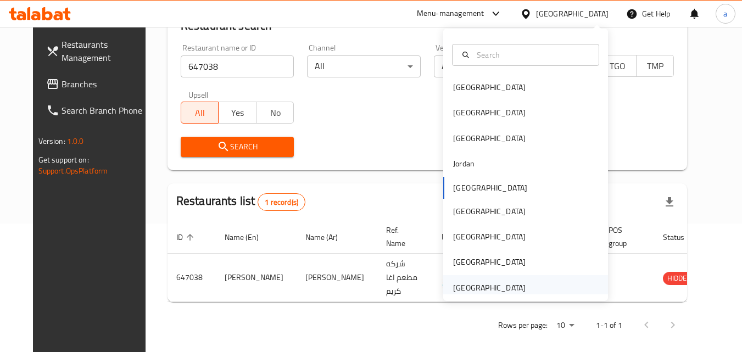
click at [527, 293] on div "[GEOGRAPHIC_DATA]" at bounding box center [526, 287] width 165 height 25
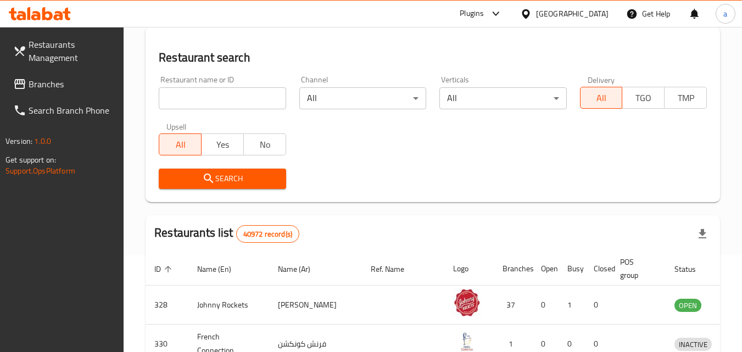
scroll to position [129, 0]
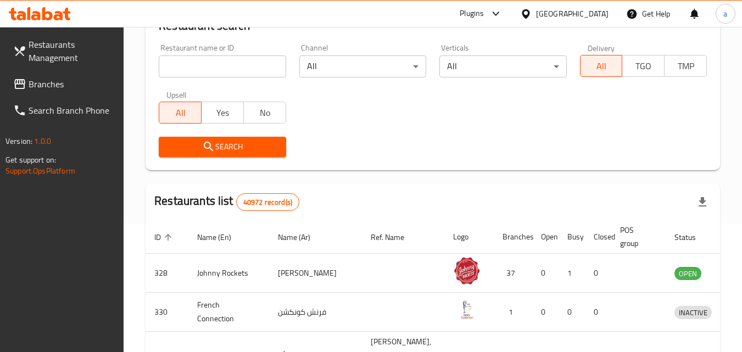
click at [42, 86] on span "Branches" at bounding box center [72, 83] width 87 height 13
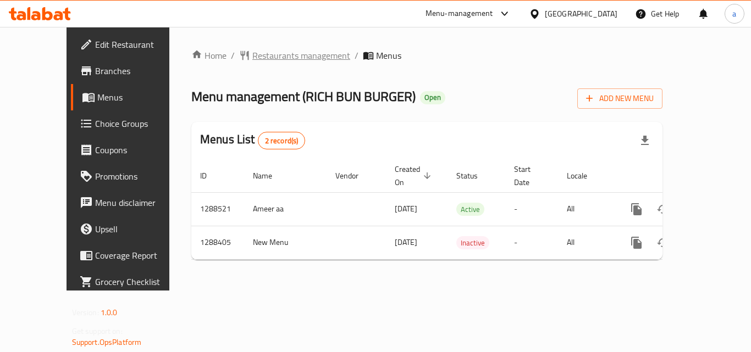
click at [258, 59] on span "Restaurants management" at bounding box center [301, 55] width 98 height 13
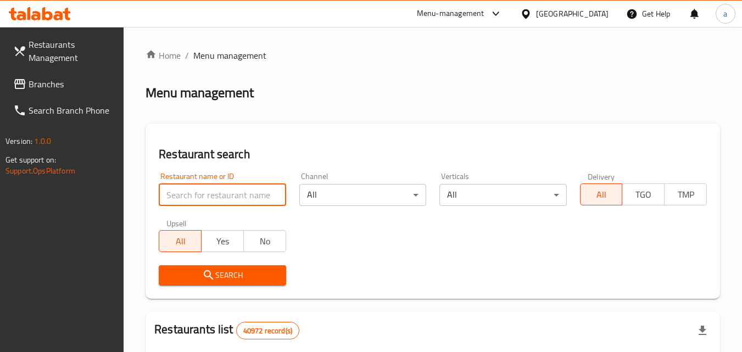
click at [232, 193] on input "search" at bounding box center [222, 195] width 127 height 22
paste input "697182"
type input "697182"
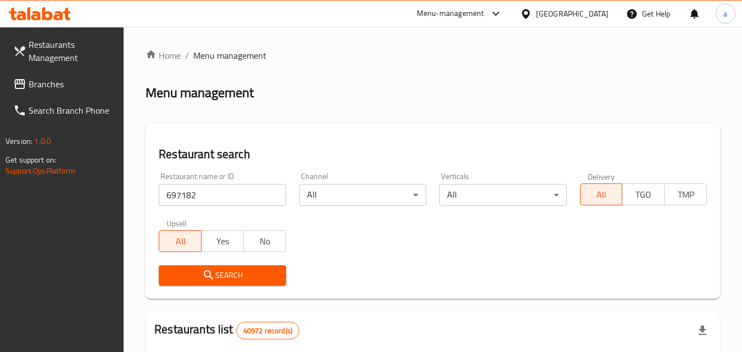
click at [240, 275] on span "Search" at bounding box center [222, 276] width 109 height 14
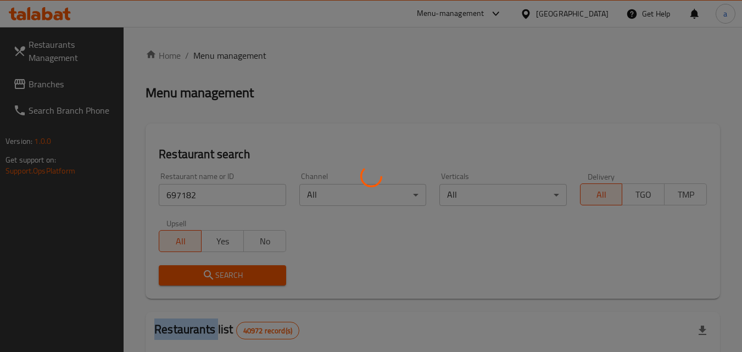
click at [240, 275] on div at bounding box center [371, 176] width 742 height 352
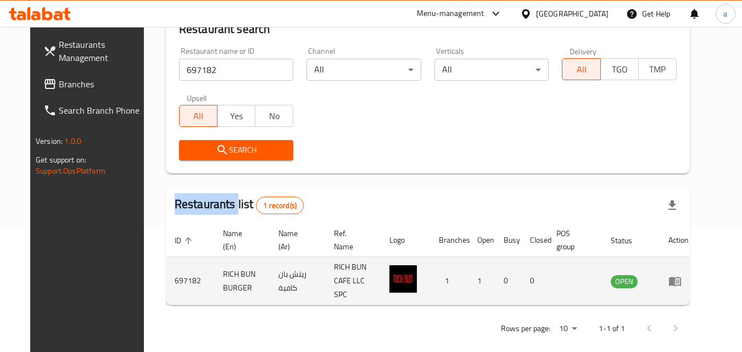
scroll to position [129, 0]
